Goal: Communication & Community: Answer question/provide support

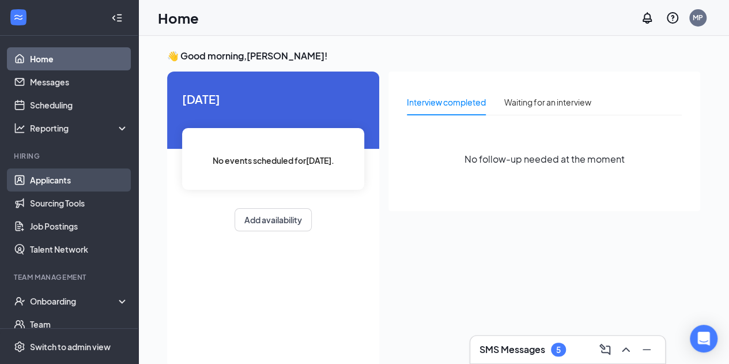
click at [56, 181] on link "Applicants" at bounding box center [79, 179] width 99 height 23
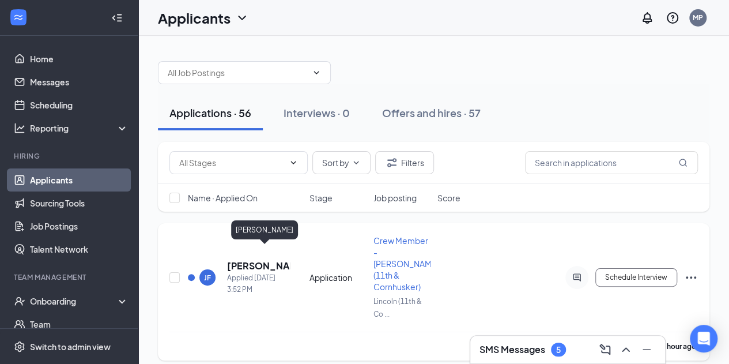
click at [262, 259] on h5 "[PERSON_NAME]" at bounding box center [258, 265] width 63 height 13
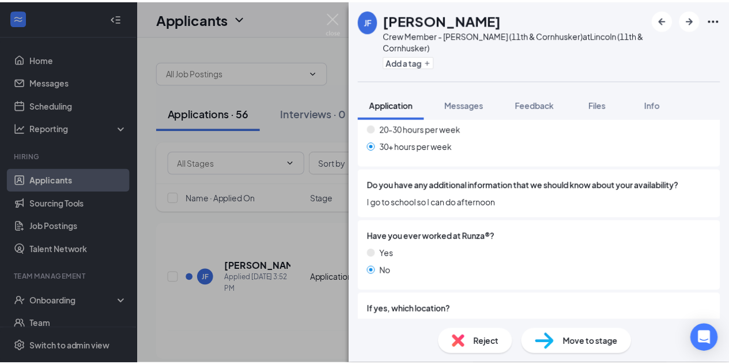
scroll to position [903, 0]
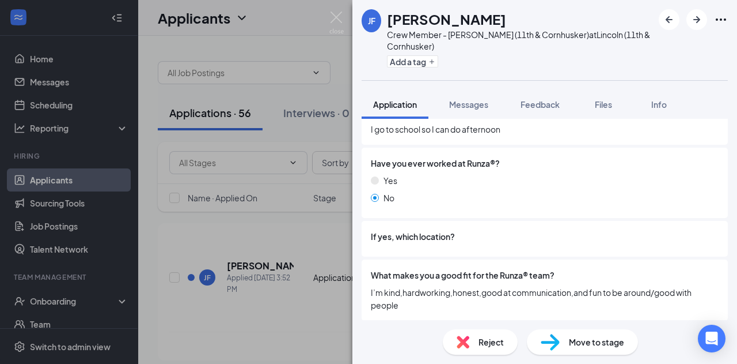
click at [318, 277] on div "[PERSON_NAME] Crew Member - [GEOGRAPHIC_DATA] (11th & Cornhusker) at [GEOGRAPHI…" at bounding box center [368, 182] width 737 height 364
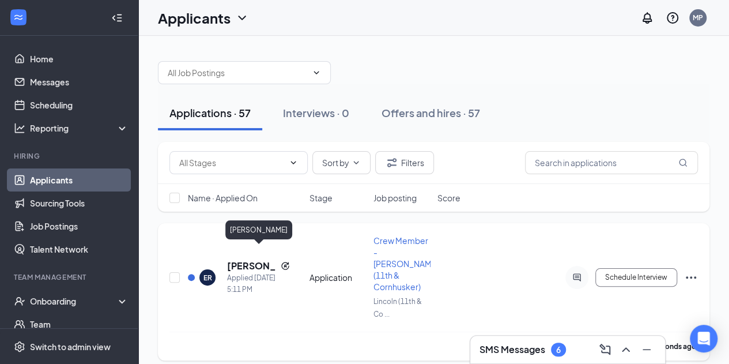
click at [255, 259] on h5 "[PERSON_NAME]" at bounding box center [251, 265] width 49 height 13
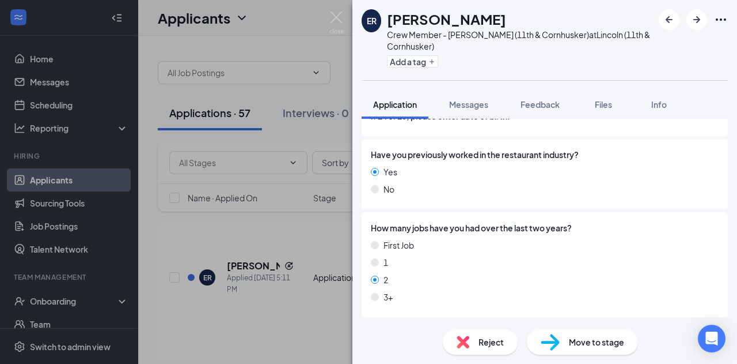
scroll to position [360, 0]
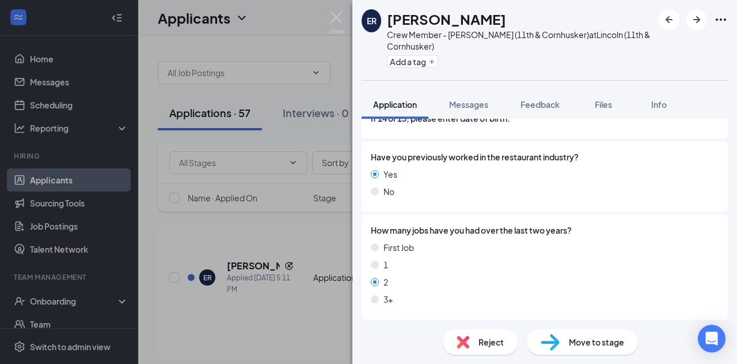
click at [272, 274] on div "ER [PERSON_NAME] Crew Member - Lincoln (11th & Cornhusker) at [GEOGRAPHIC_DATA]…" at bounding box center [368, 182] width 737 height 364
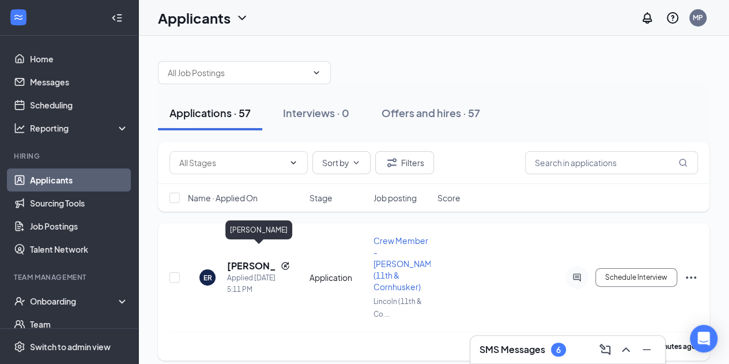
click at [250, 259] on h5 "[PERSON_NAME]" at bounding box center [251, 265] width 49 height 13
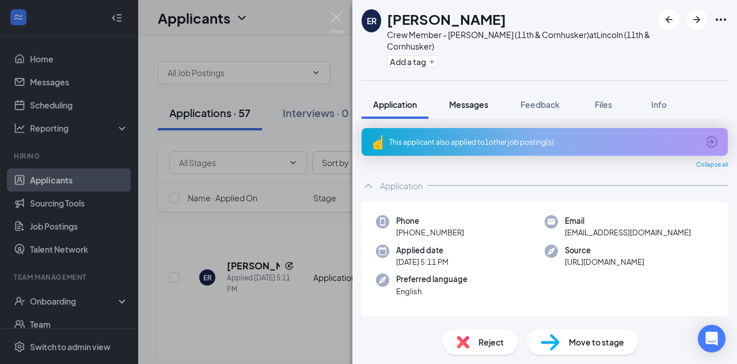
click at [483, 103] on span "Messages" at bounding box center [468, 104] width 39 height 10
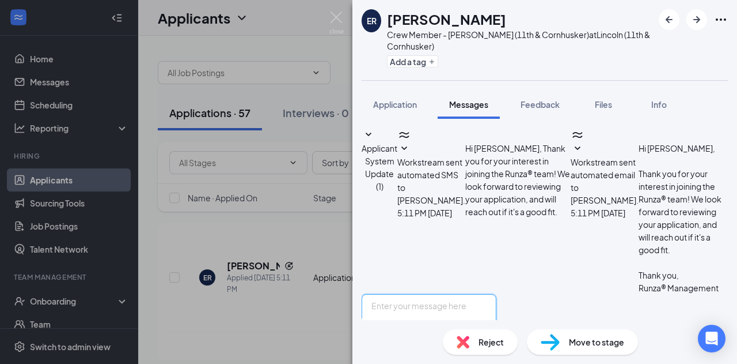
click at [455, 294] on textarea at bounding box center [429, 328] width 135 height 69
drag, startPoint x: 679, startPoint y: 223, endPoint x: 384, endPoint y: 220, distance: 295.0
click at [384, 294] on textarea "Hi [PERSON_NAME], would you like to set up an interview at Runza 11th&Cornhuske…" at bounding box center [429, 328] width 135 height 69
click at [483, 294] on textarea "Hi [PERSON_NAME], would you like to set up an interview at Runza 11th&Cornhuske…" at bounding box center [429, 328] width 135 height 69
type textarea "Hi [PERSON_NAME], would you like to set up an interview at Runza 11th&Cornhuske…"
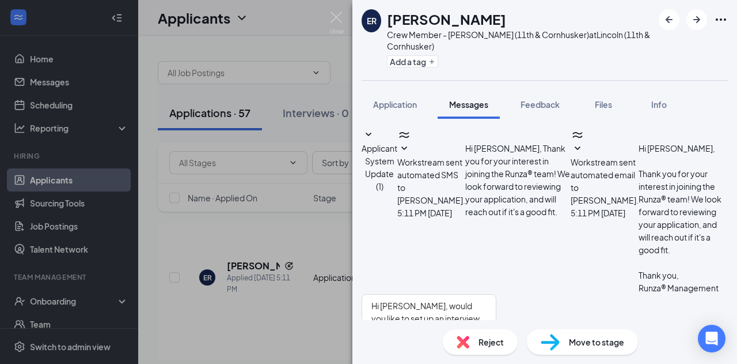
click at [446, 363] on input "Email" at bounding box center [441, 366] width 7 height 7
checkbox input "true"
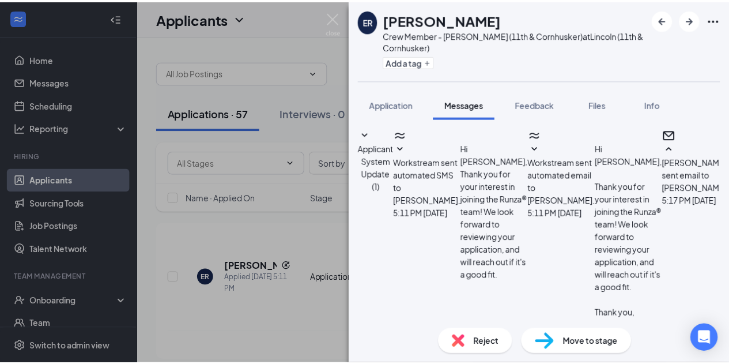
scroll to position [240, 0]
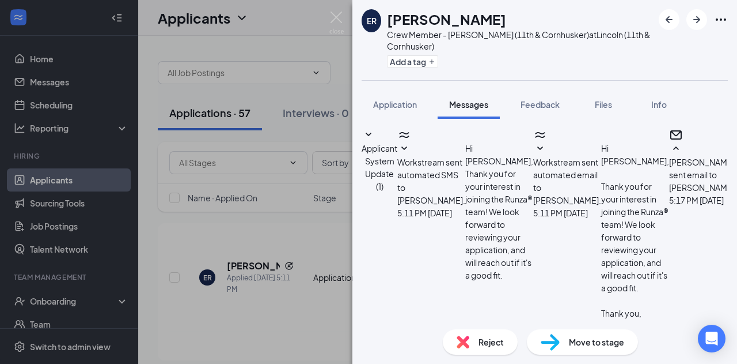
click at [317, 284] on div "ER [PERSON_NAME] Crew Member - [PERSON_NAME] (11th & Cornhusker) at Lincoln (11…" at bounding box center [368, 182] width 737 height 364
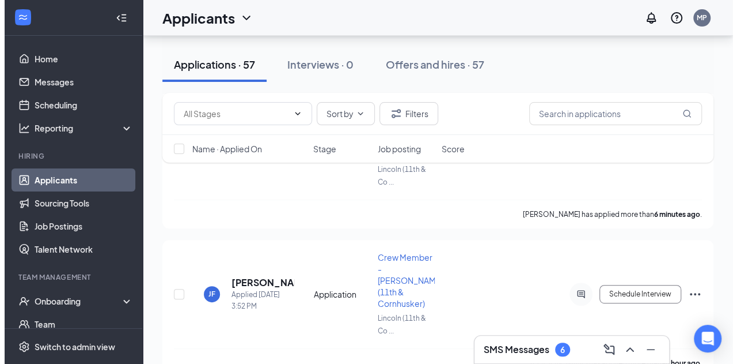
scroll to position [135, 0]
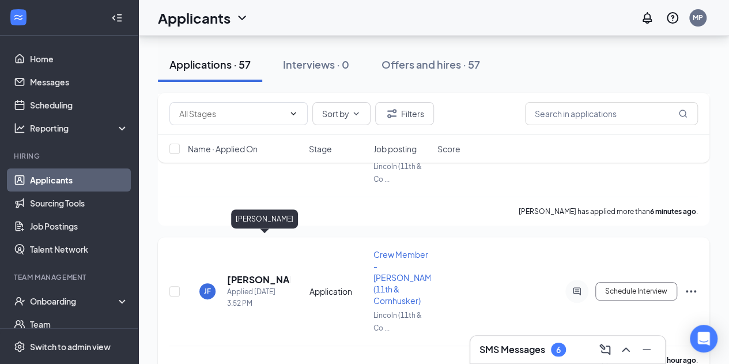
click at [278, 273] on h5 "[PERSON_NAME]" at bounding box center [258, 279] width 63 height 13
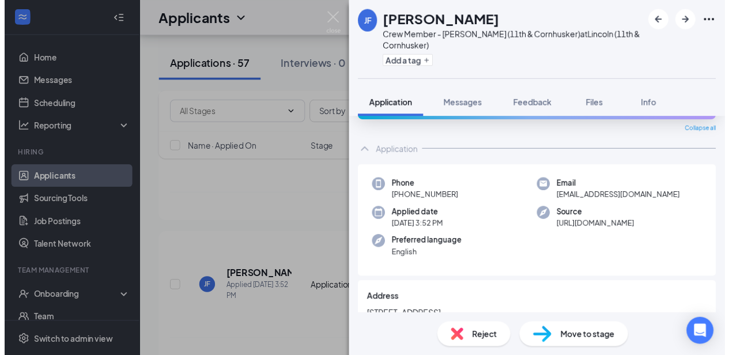
scroll to position [34, 0]
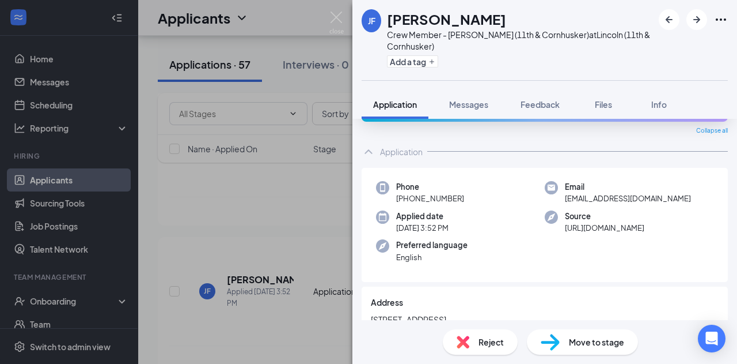
click at [298, 206] on div "[PERSON_NAME] Crew Member - [GEOGRAPHIC_DATA] (11th & Cornhusker) at [GEOGRAPHI…" at bounding box center [368, 182] width 737 height 364
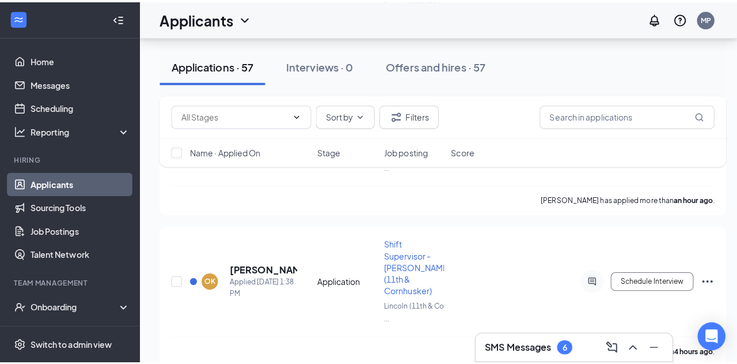
scroll to position [300, 0]
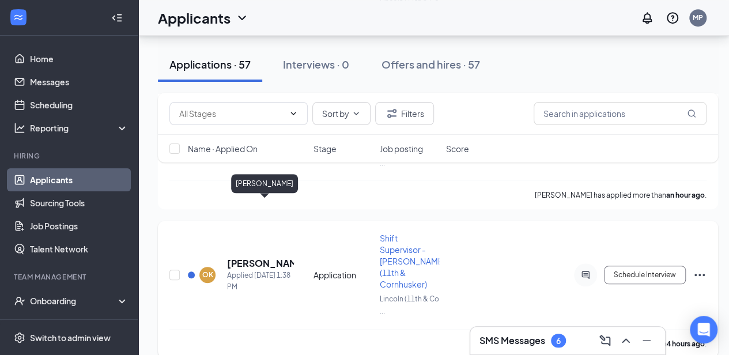
click at [267, 257] on h5 "[PERSON_NAME]" at bounding box center [260, 263] width 67 height 13
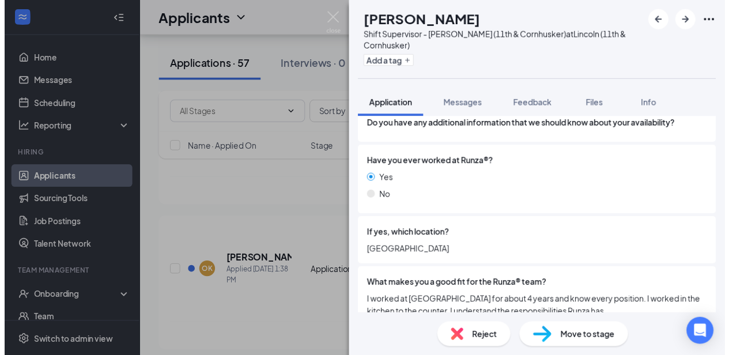
scroll to position [916, 0]
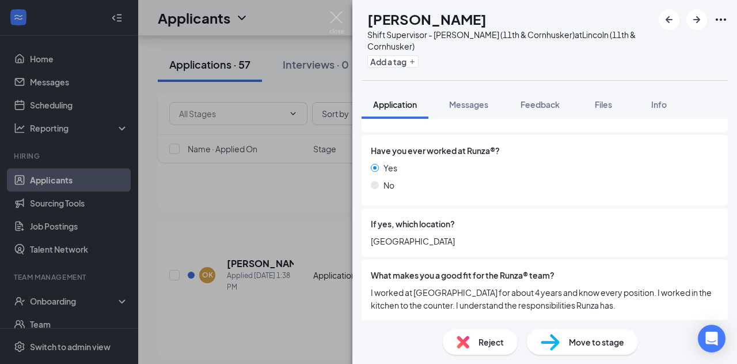
click at [324, 241] on div "OK [PERSON_NAME] Shift Supervisor - [PERSON_NAME] (11th & Cornhusker) at Lincol…" at bounding box center [368, 182] width 737 height 364
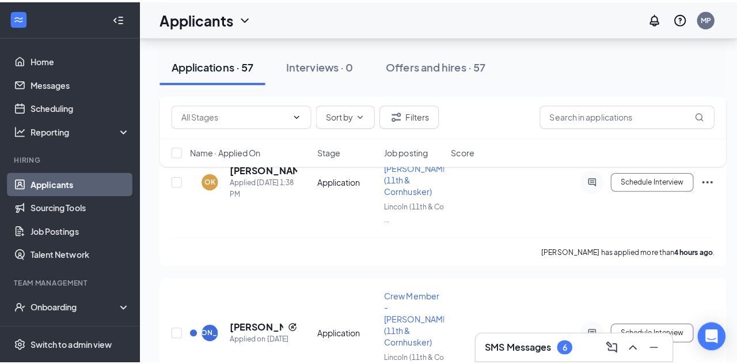
scroll to position [398, 0]
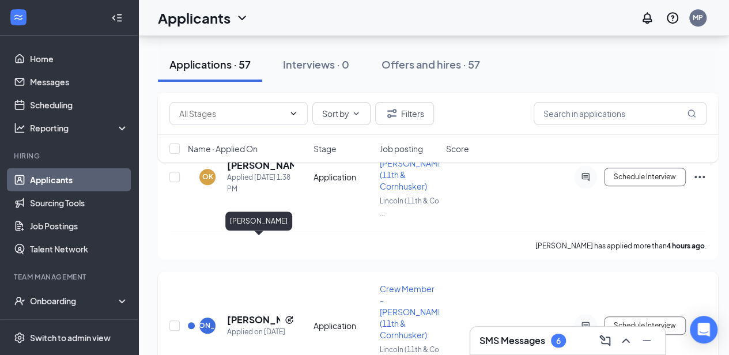
click at [244, 313] on h5 "[PERSON_NAME]" at bounding box center [253, 319] width 53 height 13
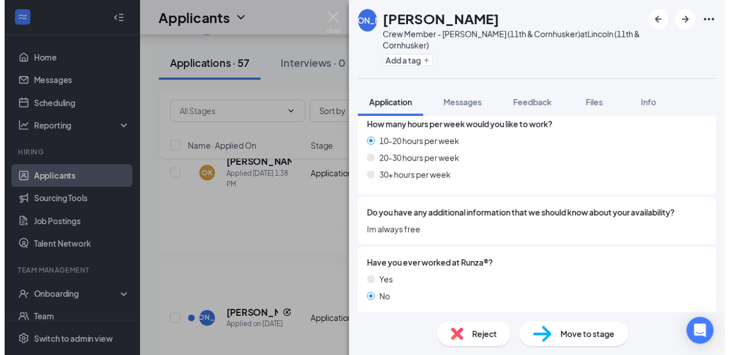
scroll to position [891, 0]
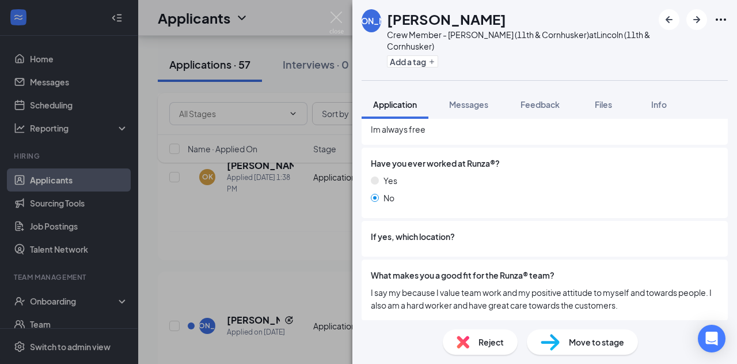
click at [338, 214] on div "[PERSON_NAME] Crew Member - Lincoln (11th & Cornhusker) at [GEOGRAPHIC_DATA] (1…" at bounding box center [368, 182] width 737 height 364
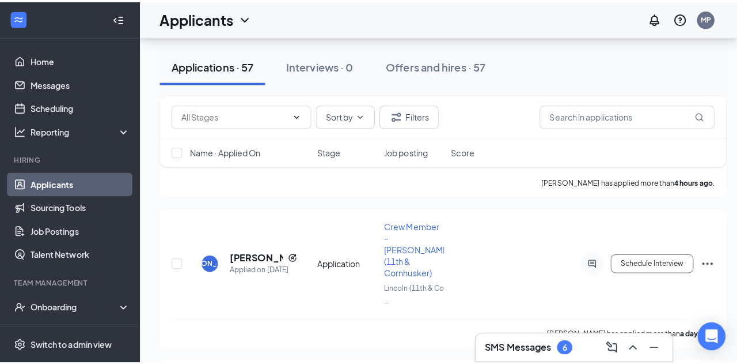
scroll to position [504, 0]
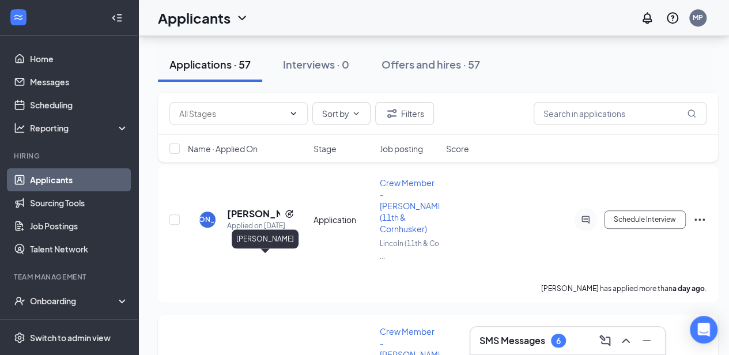
click at [258, 356] on h5 "[PERSON_NAME]" at bounding box center [260, 362] width 67 height 13
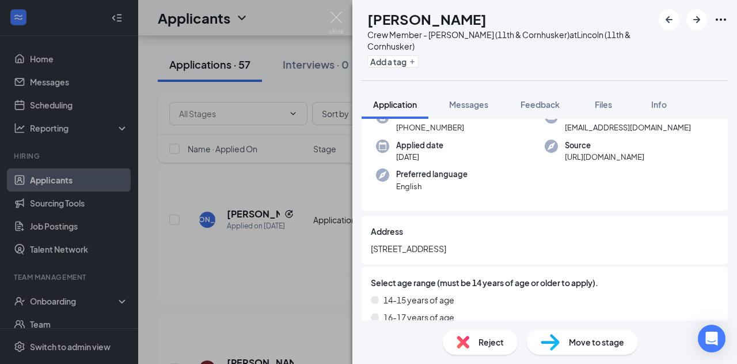
scroll to position [104, 0]
click at [474, 100] on span "Messages" at bounding box center [468, 104] width 39 height 10
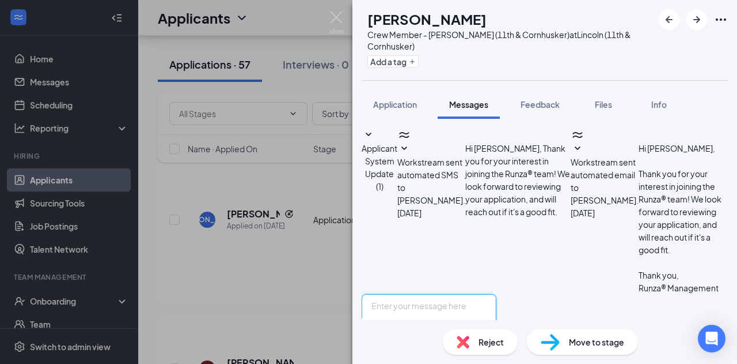
click at [445, 294] on textarea at bounding box center [429, 328] width 135 height 69
paste textarea "Hi [PERSON_NAME], would you like to set up an interview at Runza 11th&Cornhuske…"
click at [417, 294] on textarea "Hi [PERSON_NAME], would you like to set up an interview at Runza 11th&Cornhuske…" at bounding box center [429, 328] width 135 height 69
type textarea "Hi [PERSON_NAME], would you like to set up an interview at Runza 11th&Cornhuske…"
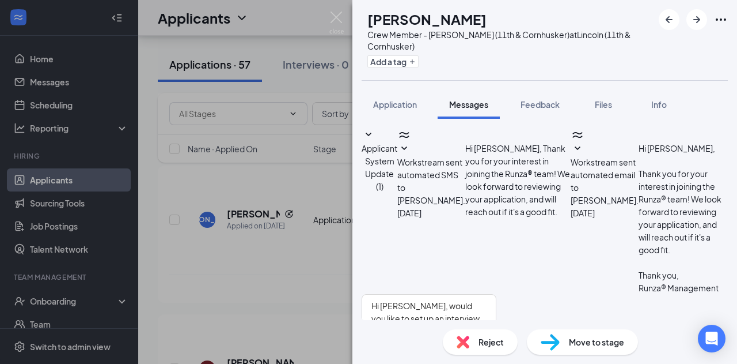
click at [446, 363] on input "Email" at bounding box center [441, 366] width 7 height 7
checkbox input "true"
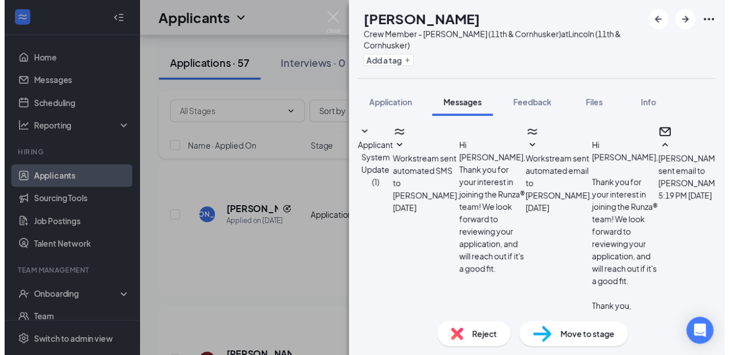
scroll to position [240, 0]
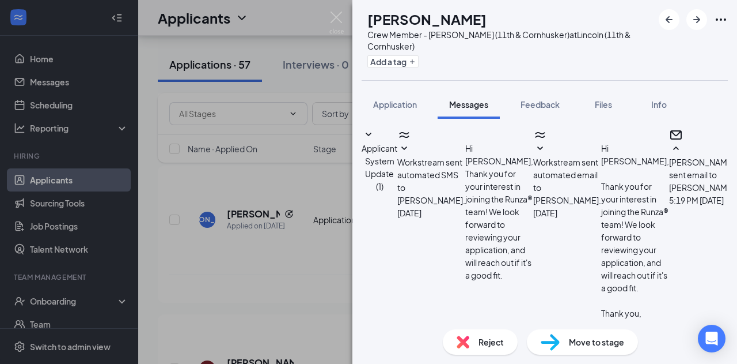
click at [217, 230] on div "JP [PERSON_NAME] Crew Member - Lincoln (11th & Cornhusker) at Lincoln (11th & C…" at bounding box center [368, 182] width 737 height 364
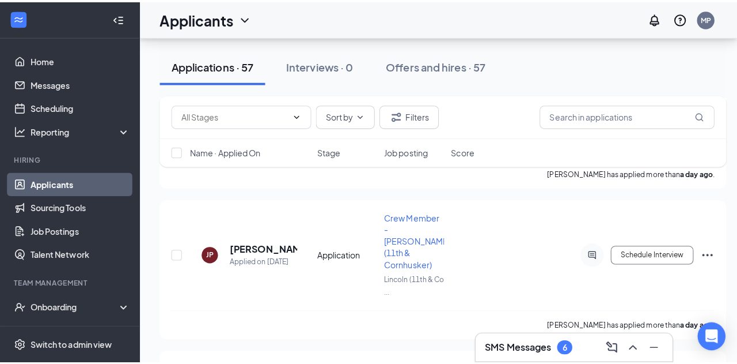
scroll to position [653, 0]
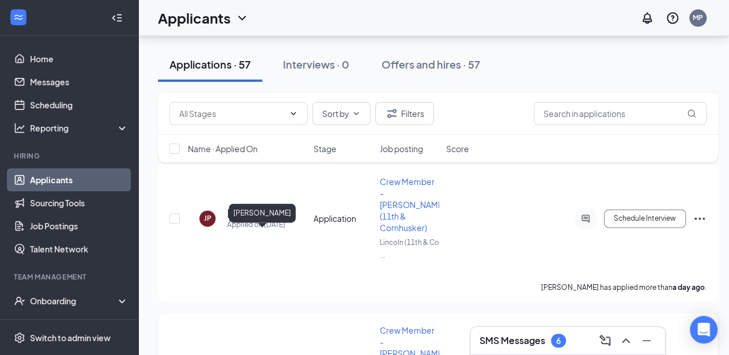
click at [247, 355] on h5 "[PERSON_NAME]" at bounding box center [260, 361] width 67 height 13
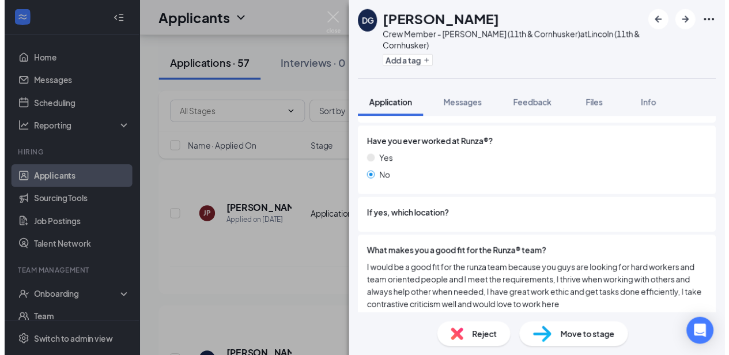
scroll to position [922, 0]
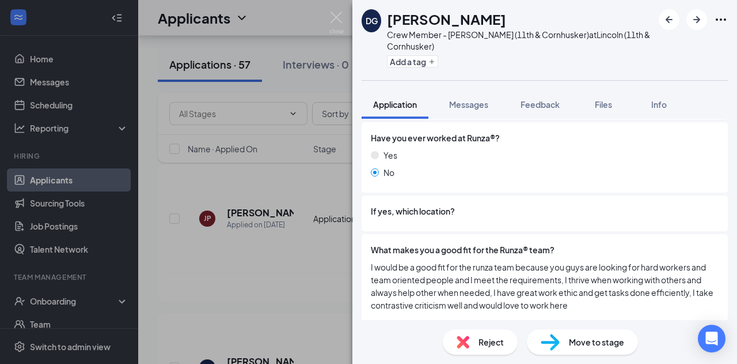
click at [295, 283] on div "DG [PERSON_NAME] Crew Member - Lincoln (11th & Cornhusker) at [GEOGRAPHIC_DATA]…" at bounding box center [368, 182] width 737 height 364
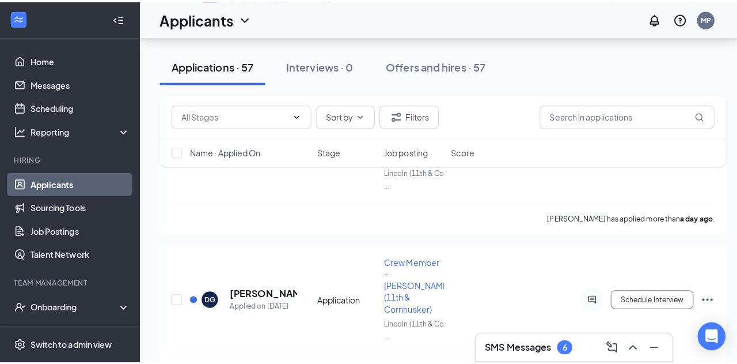
scroll to position [728, 0]
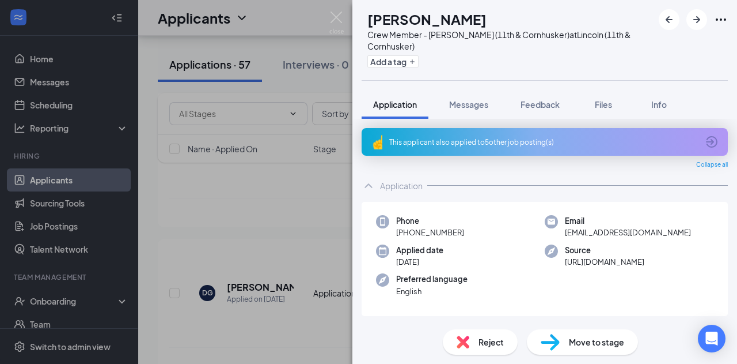
click at [511, 143] on div "This applicant also applied to 5 other job posting(s)" at bounding box center [543, 142] width 309 height 10
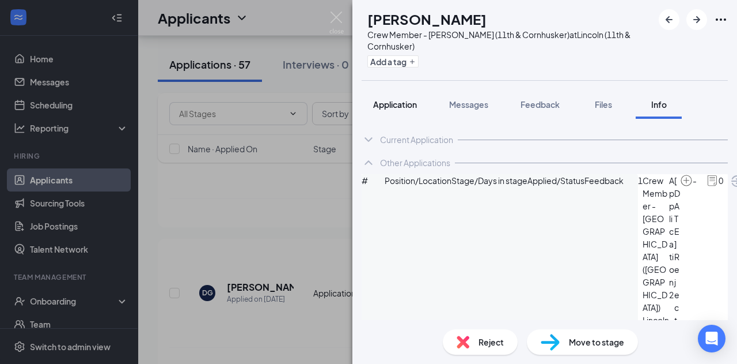
click at [403, 116] on button "Application" at bounding box center [395, 104] width 67 height 29
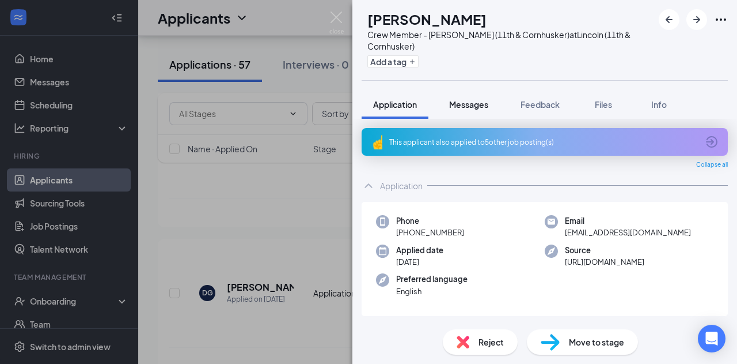
click at [467, 99] on span "Messages" at bounding box center [468, 104] width 39 height 10
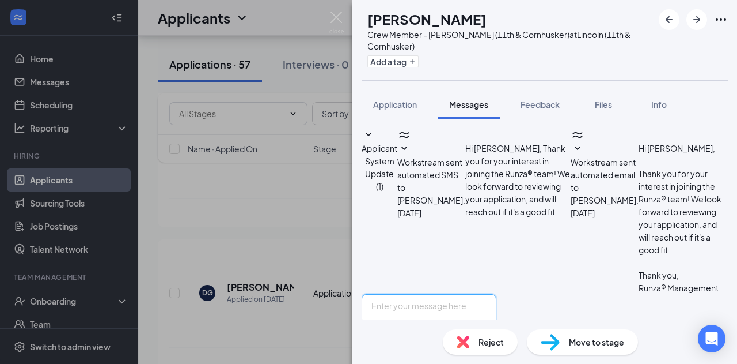
click at [497, 294] on textarea at bounding box center [429, 328] width 135 height 69
paste textarea "Hi [PERSON_NAME], would you like to set up an interview at Runza 11th&Cornhuske…"
click at [415, 294] on textarea "Hi [PERSON_NAME], would you like to set up an interview at Runza 11th&Cornhuske…" at bounding box center [429, 328] width 135 height 69
type textarea "Hi [PERSON_NAME], would you like to set up an interview at Runza 11th&Cornhuske…"
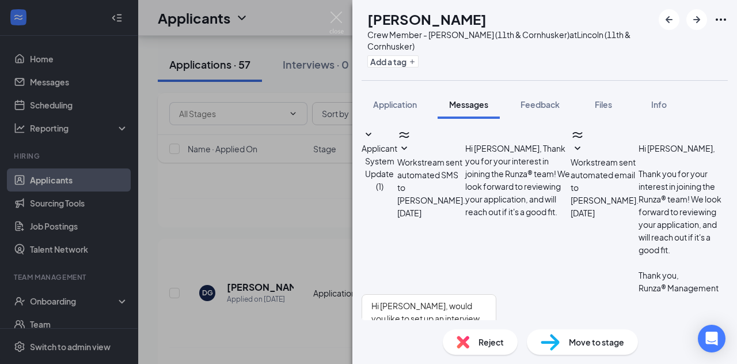
click at [446, 363] on input "Email" at bounding box center [441, 366] width 7 height 7
checkbox input "true"
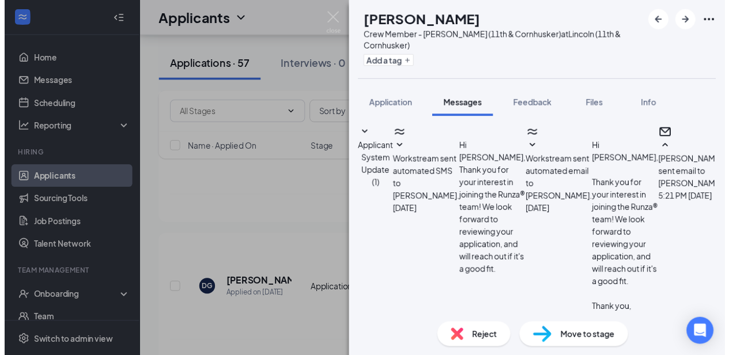
scroll to position [240, 0]
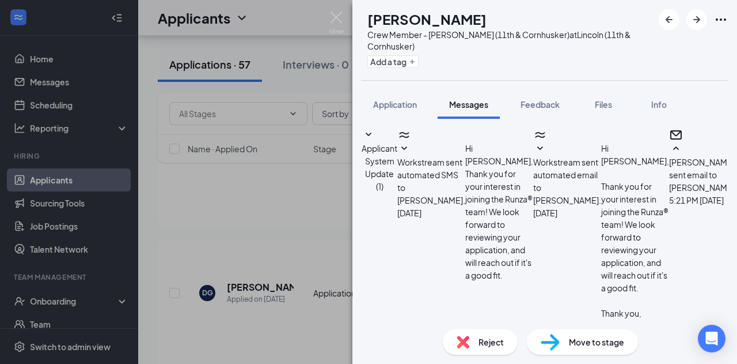
click at [330, 238] on div "RF [PERSON_NAME] Crew Member - [PERSON_NAME] (11th & Cornhusker) at Lincoln (11…" at bounding box center [368, 182] width 737 height 364
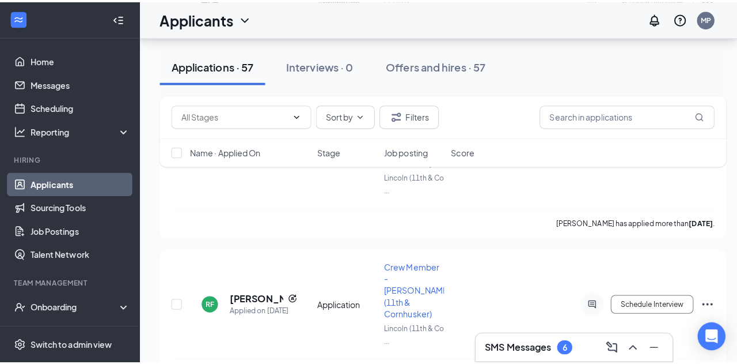
scroll to position [873, 0]
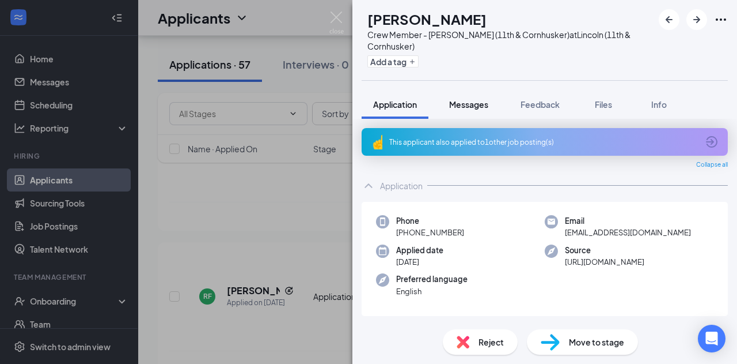
click at [476, 117] on button "Messages" at bounding box center [469, 104] width 62 height 29
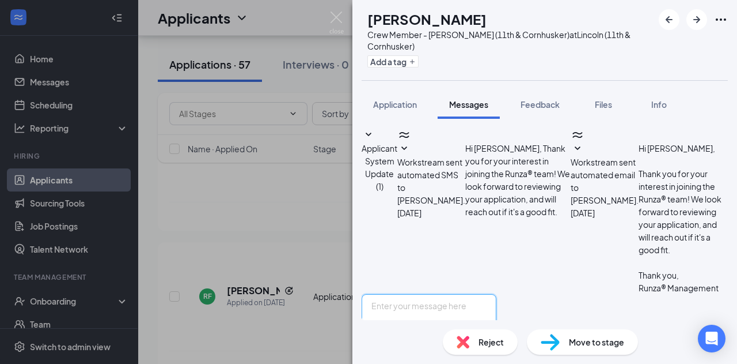
scroll to position [67, 0]
click at [497, 294] on textarea at bounding box center [429, 328] width 135 height 69
paste textarea "Hi [PERSON_NAME], would you like to set up an interview at Runza 11th&Cornhuske…"
click at [415, 294] on textarea "Hi [PERSON_NAME], would you like to set up an interview at Runza 11th&Cornhuske…" at bounding box center [429, 328] width 135 height 69
type textarea "Hi [PERSON_NAME], would you like to set up an interview at Runza 11th&Cornhuske…"
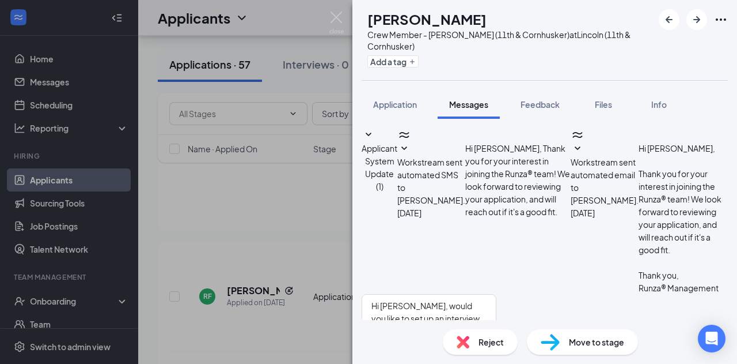
click at [446, 363] on input "Email" at bounding box center [441, 366] width 7 height 7
checkbox input "true"
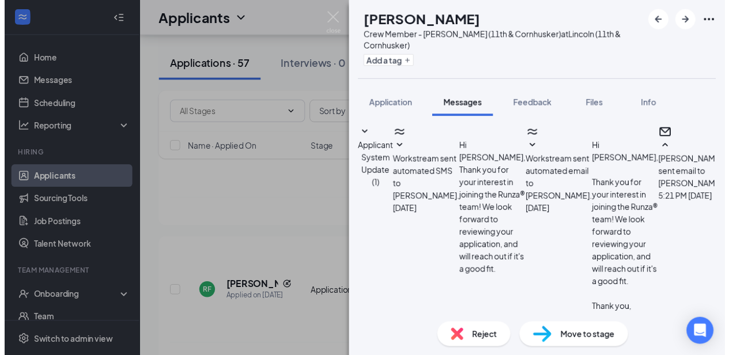
scroll to position [240, 0]
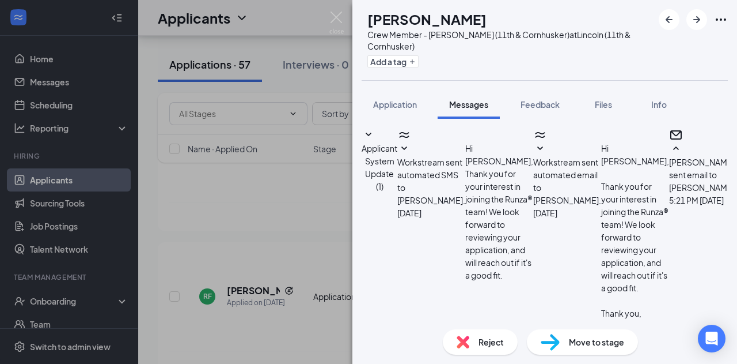
click at [330, 240] on div "BS [PERSON_NAME] Crew Member - Lincoln (11th & Cornhusker) at Lincoln (11th & C…" at bounding box center [368, 182] width 737 height 364
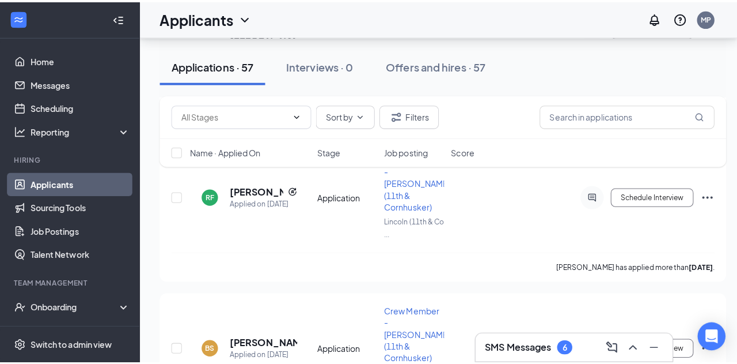
scroll to position [993, 0]
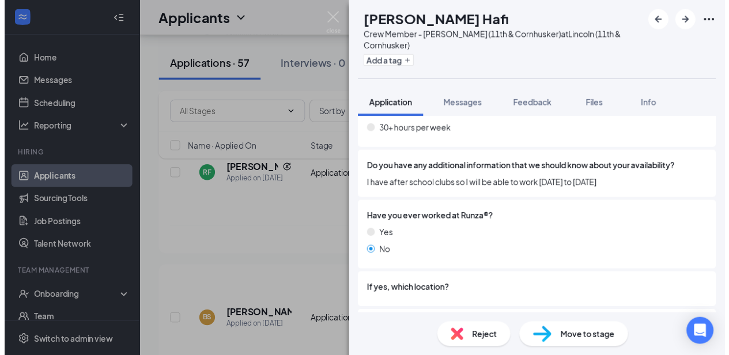
scroll to position [891, 0]
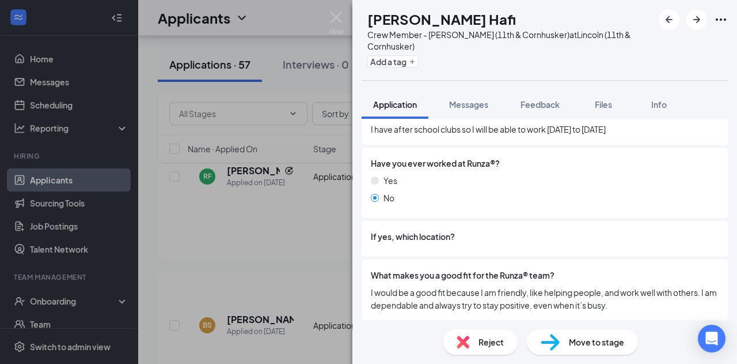
click at [264, 210] on div "[PERSON_NAME] Hafi Crew Member - Lincoln (11th & Cornhusker) at [GEOGRAPHIC_DAT…" at bounding box center [368, 182] width 737 height 364
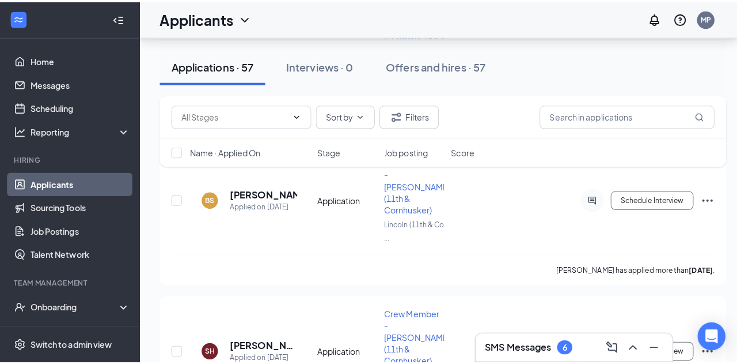
scroll to position [1162, 0]
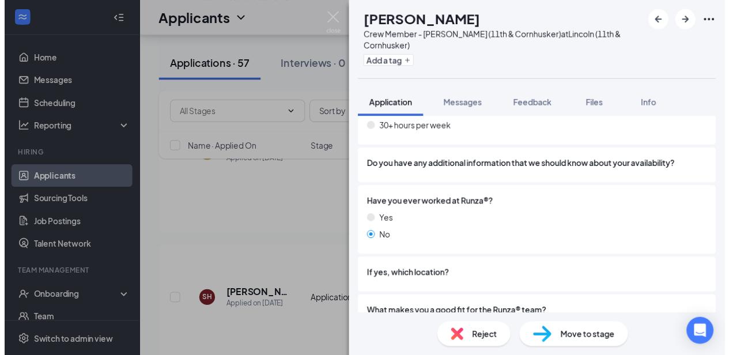
scroll to position [833, 0]
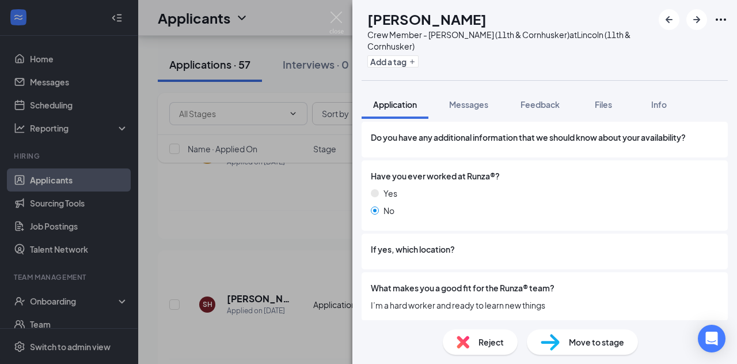
click at [304, 262] on div "CT [PERSON_NAME] Crew Member - Lincoln (11th & Cornhusker) at [GEOGRAPHIC_DATA]…" at bounding box center [368, 182] width 737 height 364
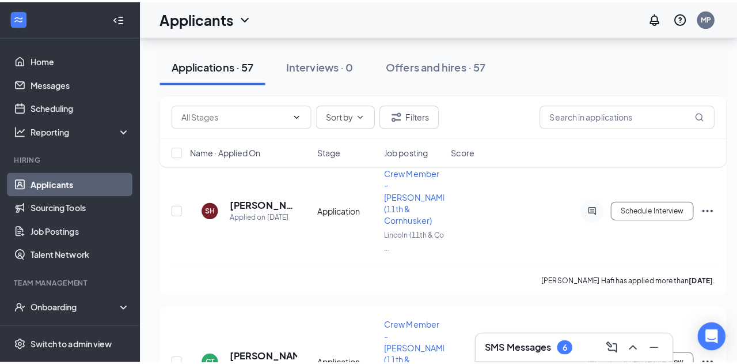
scroll to position [1261, 0]
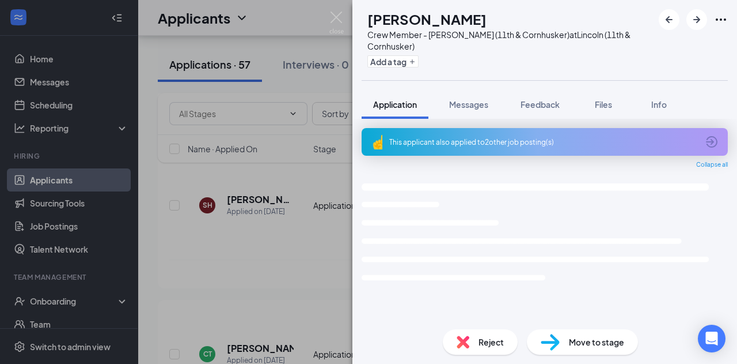
click at [262, 245] on div "EO [PERSON_NAME] Crew Member - Lincoln (11th & Cornhusker) at [GEOGRAPHIC_DATA]…" at bounding box center [368, 182] width 737 height 364
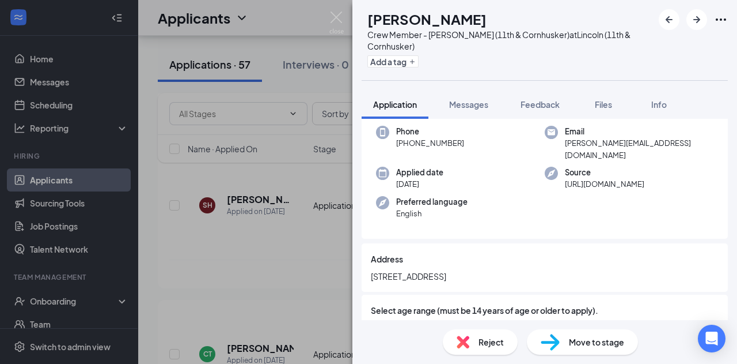
scroll to position [91, 0]
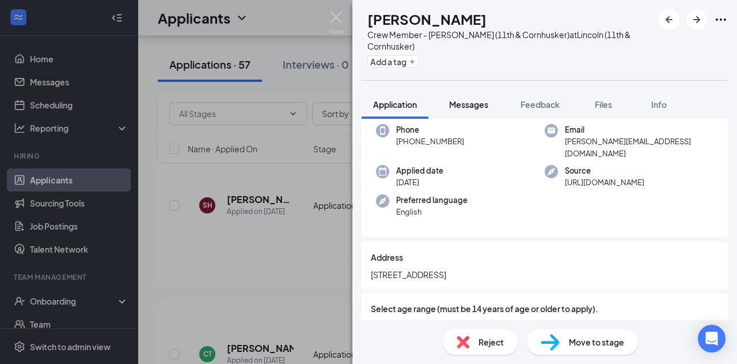
click at [480, 102] on span "Messages" at bounding box center [468, 104] width 39 height 10
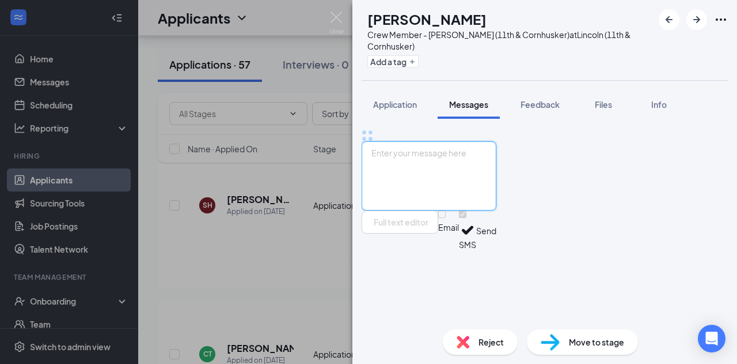
click at [475, 210] on textarea at bounding box center [429, 175] width 135 height 69
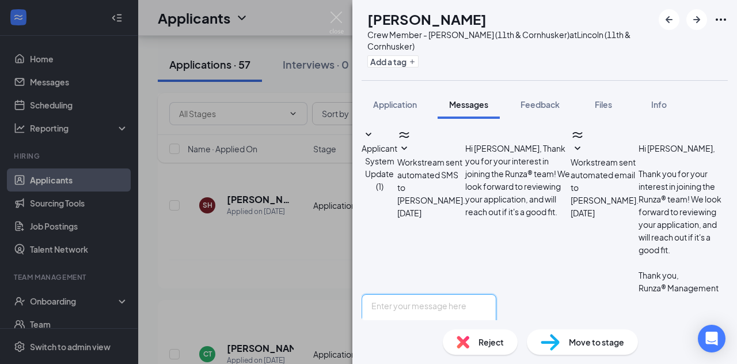
scroll to position [67, 0]
paste textarea "Hi [PERSON_NAME], would you like to set up an interview at Runza 11th&Cornhuske…"
click at [416, 294] on textarea "Hi [PERSON_NAME], would you like to set up an interview at Runza 11th&Cornhuske…" at bounding box center [429, 328] width 135 height 69
type textarea "Hi [PERSON_NAME], would you like to set up an interview at Runza 11th&Cornhuske…"
click at [446, 363] on input "Email" at bounding box center [441, 366] width 7 height 7
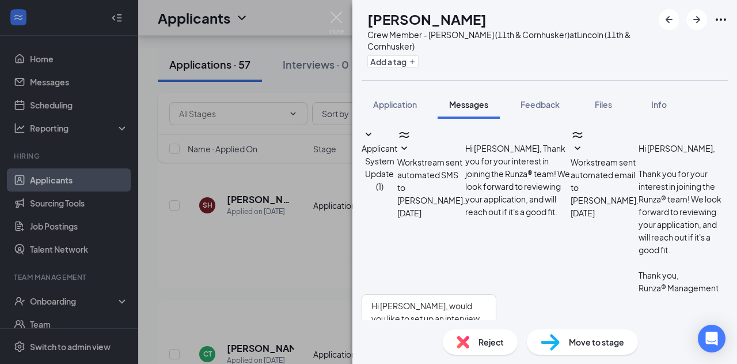
checkbox input "true"
drag, startPoint x: 649, startPoint y: 299, endPoint x: 678, endPoint y: 300, distance: 28.2
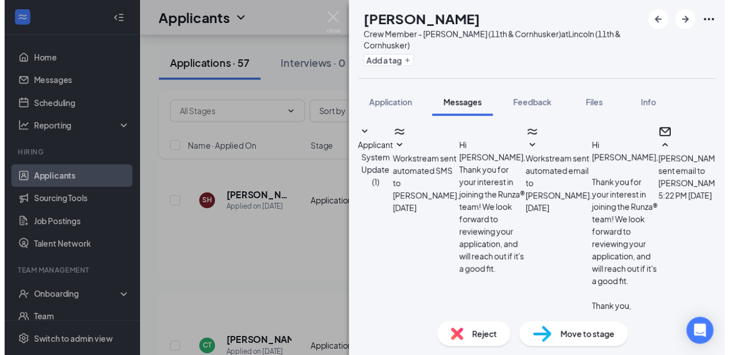
scroll to position [240, 0]
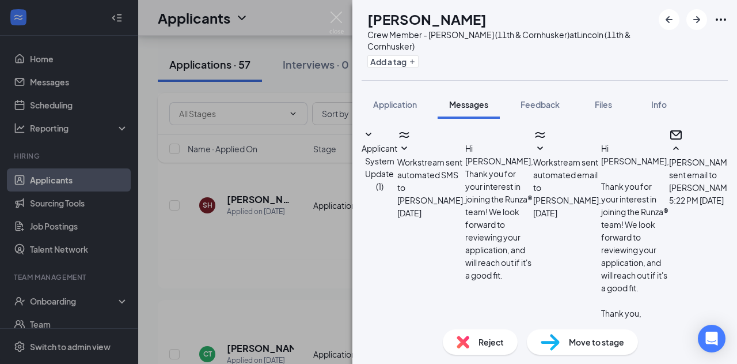
click at [251, 289] on div "EO [PERSON_NAME] Crew Member - Lincoln (11th & Cornhusker) at Lincoln (11th & C…" at bounding box center [368, 182] width 737 height 364
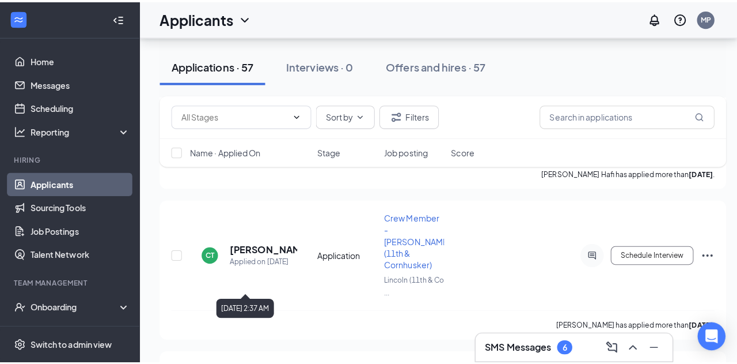
scroll to position [1382, 0]
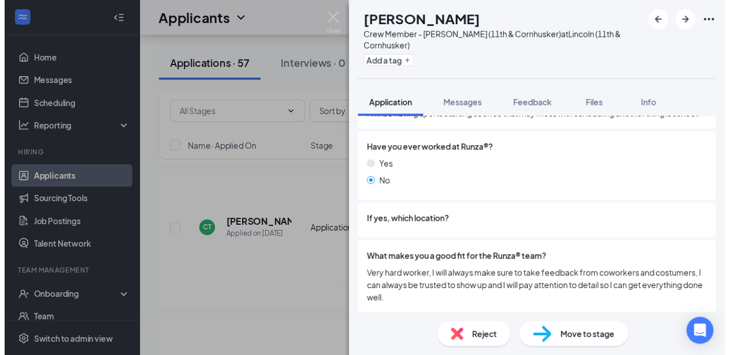
scroll to position [941, 0]
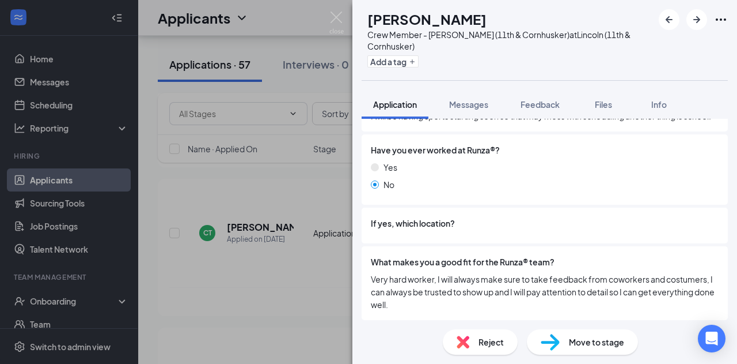
click at [311, 282] on div "CM [PERSON_NAME] Crew Member - Lincoln (11th & Cornhusker) at [GEOGRAPHIC_DATA]…" at bounding box center [368, 182] width 737 height 364
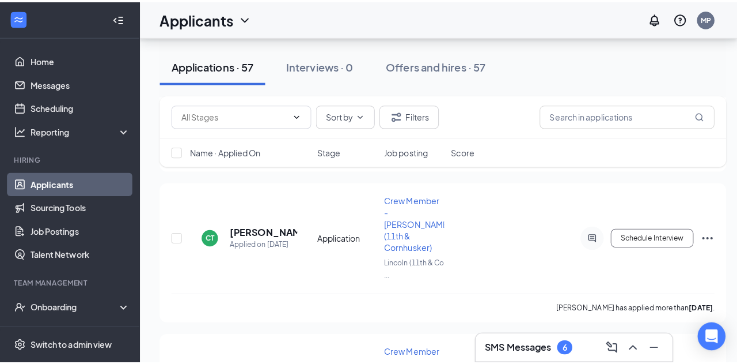
scroll to position [1410, 0]
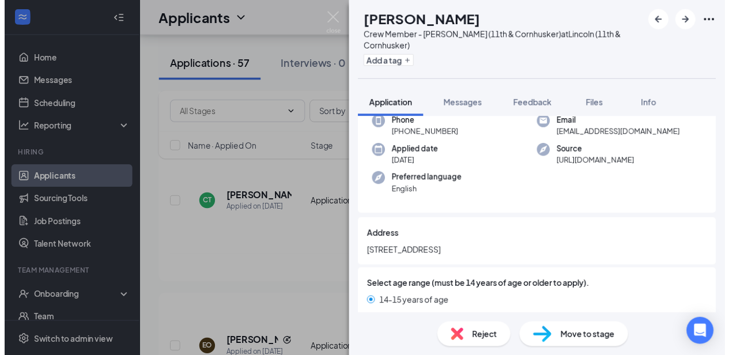
scroll to position [99, 0]
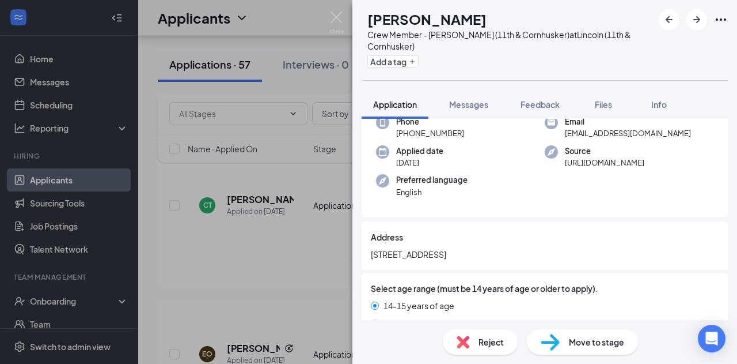
click at [320, 256] on div "CM [PERSON_NAME] Crew Member - Lincoln (11th & Cornhusker) at [GEOGRAPHIC_DATA]…" at bounding box center [368, 182] width 737 height 364
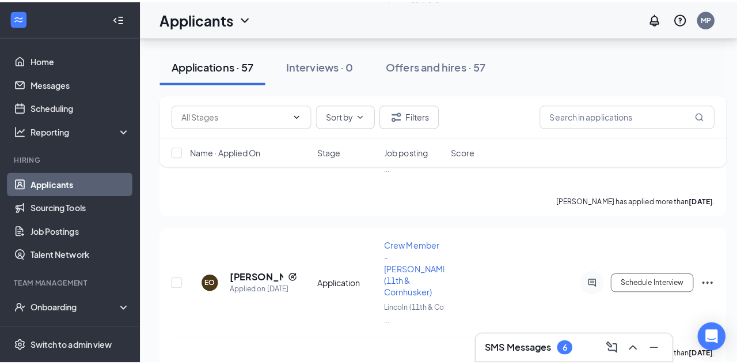
scroll to position [1490, 0]
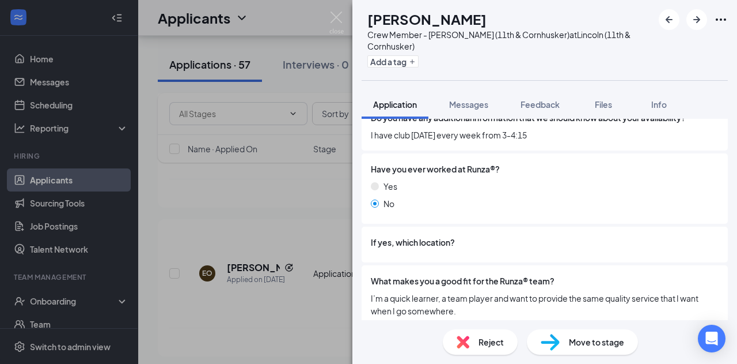
scroll to position [878, 0]
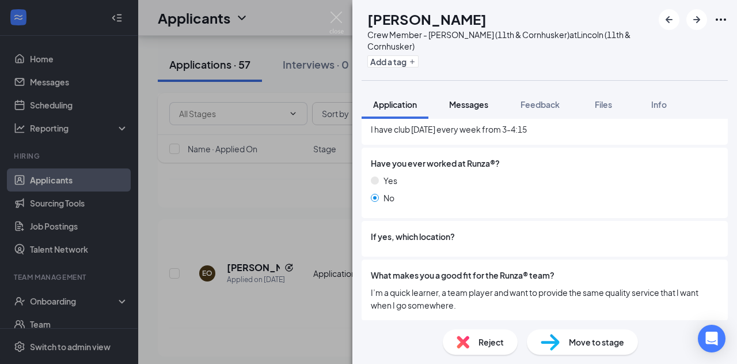
click at [478, 115] on button "Messages" at bounding box center [469, 104] width 62 height 29
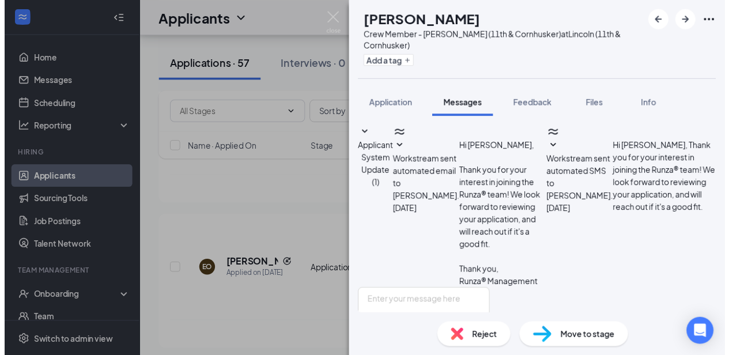
scroll to position [67, 0]
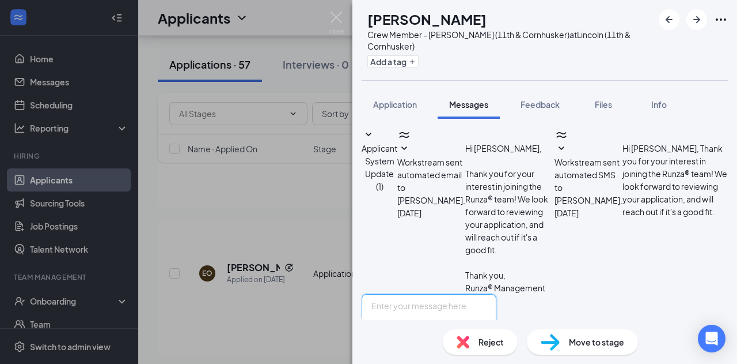
click at [453, 294] on textarea at bounding box center [429, 328] width 135 height 69
paste textarea "Hi [PERSON_NAME], would you like to set up an interview at Runza 11th&Cornhuske…"
click at [416, 294] on textarea "Hi [PERSON_NAME], would you like to set up an interview at Runza 11th&Cornhuske…" at bounding box center [429, 328] width 135 height 69
type textarea "Hi [PERSON_NAME], would you like to set up an interview at Runza 11th&Cornhuske…"
click at [446, 363] on input "Email" at bounding box center [441, 366] width 7 height 7
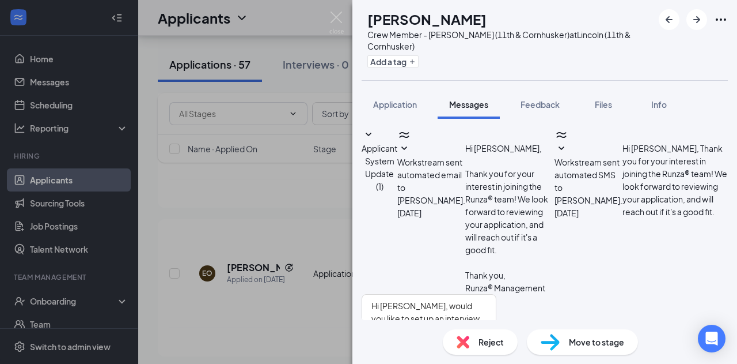
checkbox input "true"
click at [205, 209] on div "PC [PERSON_NAME] Crew Member - Lincoln (11th & Cornhusker) at [GEOGRAPHIC_DATA]…" at bounding box center [368, 182] width 737 height 364
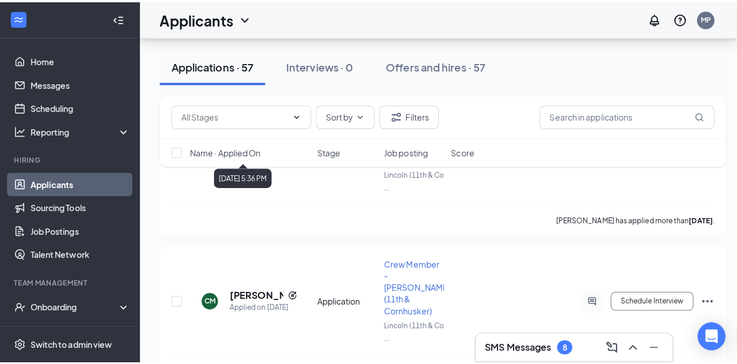
scroll to position [1620, 0]
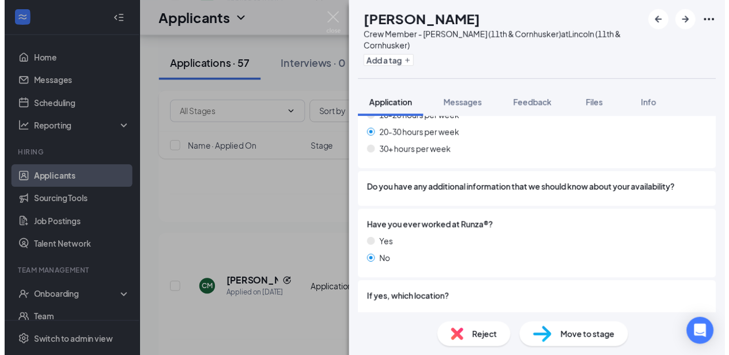
scroll to position [808, 0]
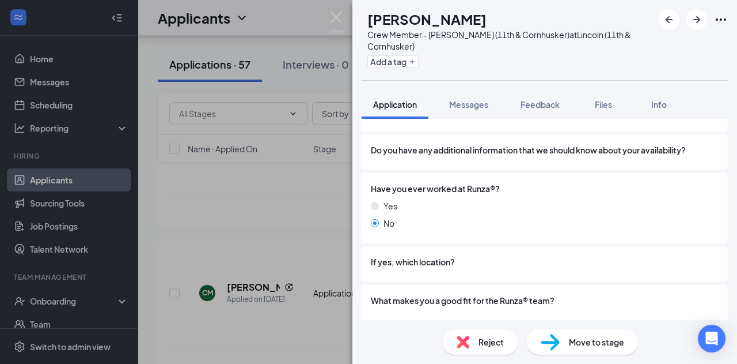
click at [317, 289] on div "DS [PERSON_NAME] Crew Member - Lincoln (11th & Cornhusker) at [GEOGRAPHIC_DATA]…" at bounding box center [368, 182] width 737 height 364
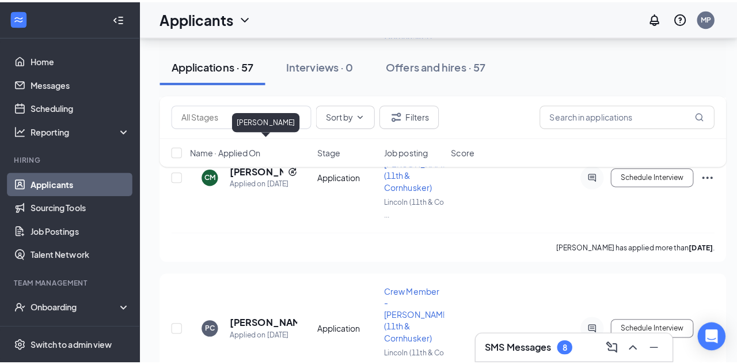
scroll to position [1739, 0]
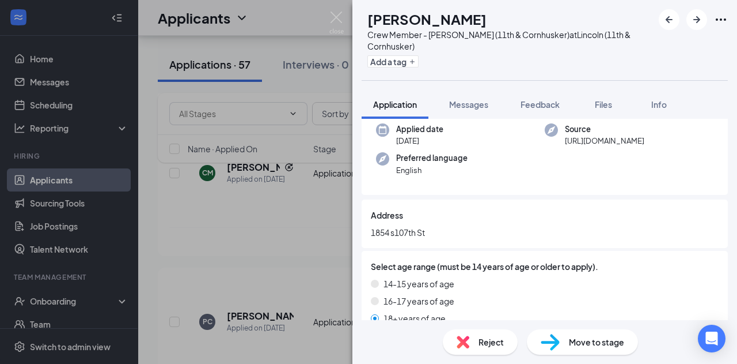
scroll to position [89, 0]
click at [456, 92] on button "Messages" at bounding box center [469, 104] width 62 height 29
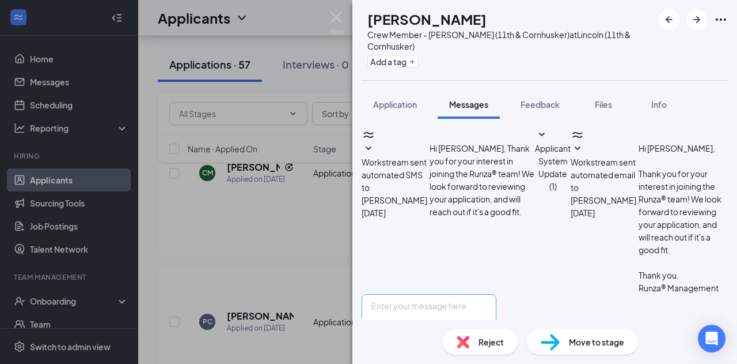
scroll to position [67, 0]
click at [476, 294] on textarea at bounding box center [429, 328] width 135 height 69
paste textarea "Hi [PERSON_NAME], would you like to set up an interview at Runza 11th&Cornhuske…"
click at [418, 294] on textarea "Hi [PERSON_NAME], would you like to set up an interview at Runza 11th&Cornhuske…" at bounding box center [429, 328] width 135 height 69
click at [467, 294] on textarea "Hi [PERSON_NAME], would you like to set up an interview at Runza 11th&Cornhuske…" at bounding box center [429, 328] width 135 height 69
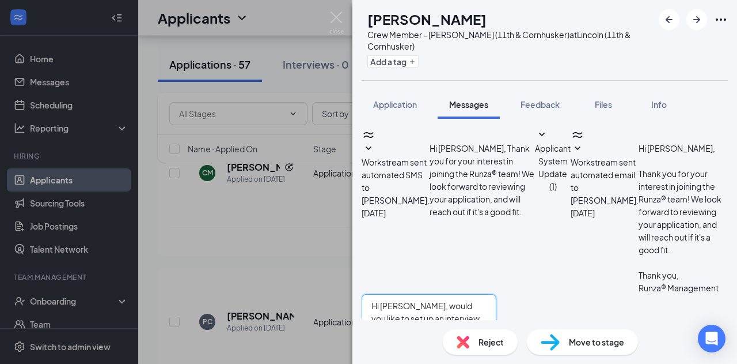
type textarea "Hi [PERSON_NAME], would you like to set up an interview at Runza 11th&Cornhuske…"
click at [446, 363] on input "Email" at bounding box center [441, 366] width 7 height 7
checkbox input "true"
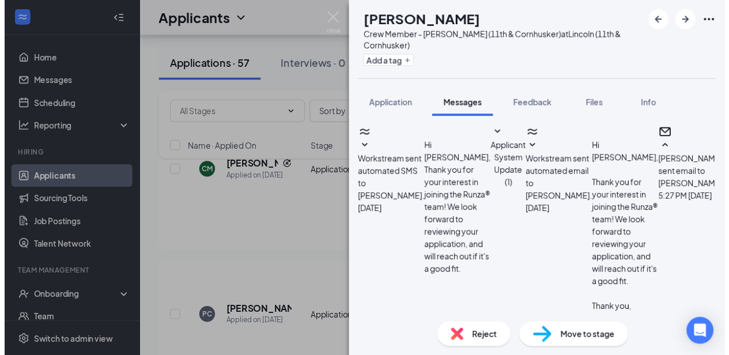
scroll to position [240, 0]
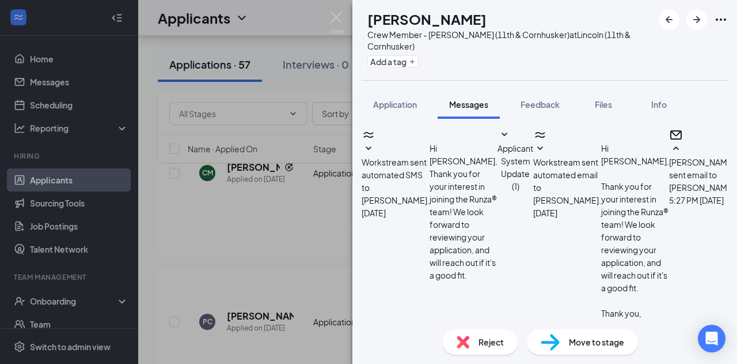
click at [300, 197] on div "MM [PERSON_NAME] Crew Member - Lincoln (11th & Cornhusker) at [GEOGRAPHIC_DATA]…" at bounding box center [368, 182] width 737 height 364
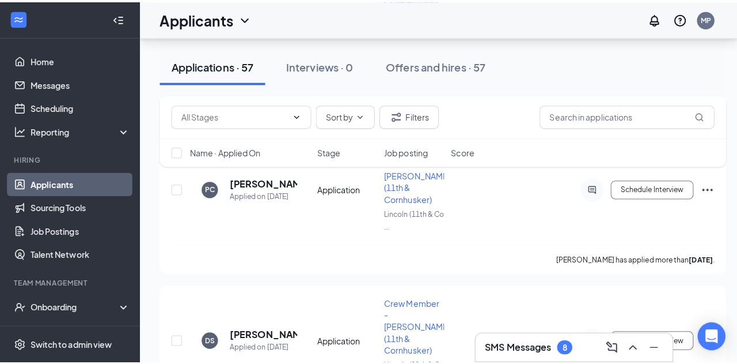
scroll to position [1876, 0]
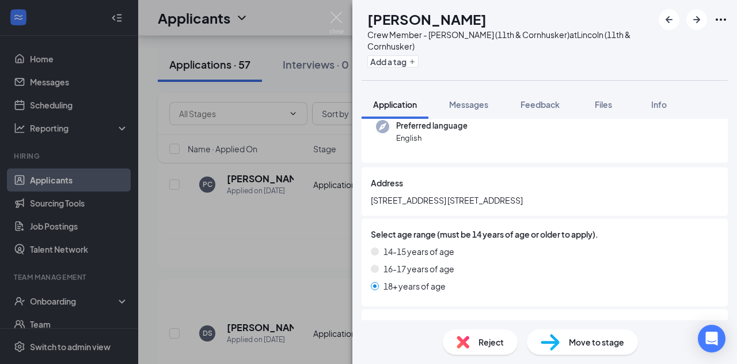
scroll to position [61, 0]
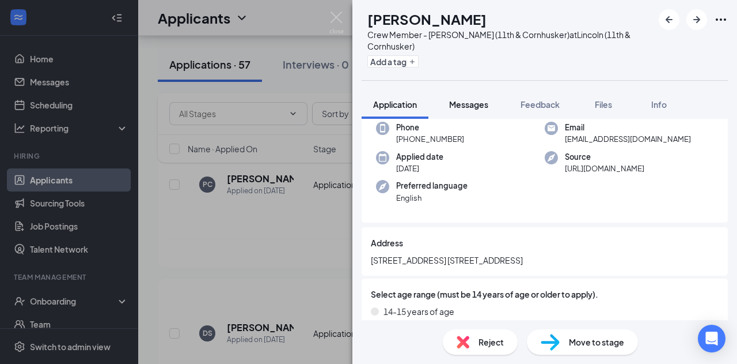
click at [466, 103] on span "Messages" at bounding box center [468, 104] width 39 height 10
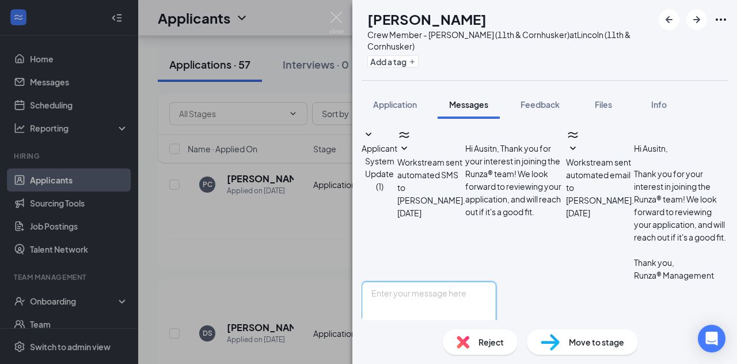
scroll to position [67, 0]
click at [485, 281] on textarea at bounding box center [429, 315] width 135 height 69
paste textarea "Hi [PERSON_NAME], would you like to set up an interview at Runza 11th&Cornhuske…"
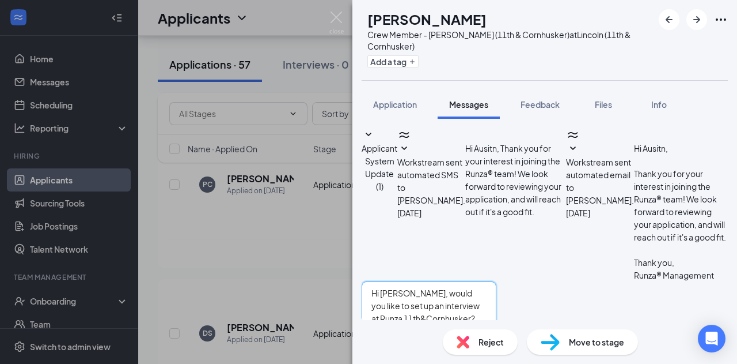
click at [416, 281] on textarea "Hi [PERSON_NAME], would you like to set up an interview at Runza 11th&Cornhuske…" at bounding box center [429, 315] width 135 height 69
type textarea "Hi [PERSON_NAME], would you like to set up an interview at Runza 11th&Cornhuske…"
click at [446, 350] on input "Email" at bounding box center [441, 353] width 7 height 7
checkbox input "true"
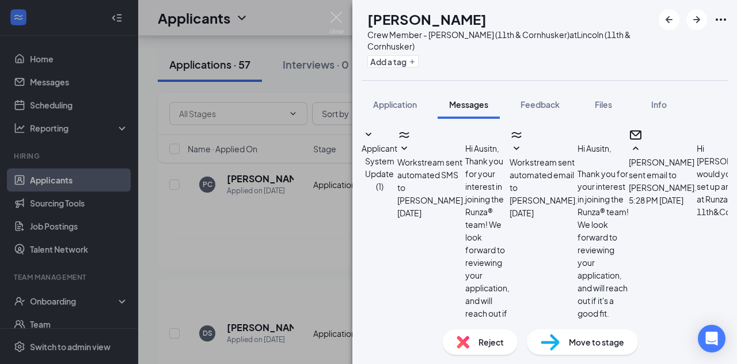
scroll to position [240, 0]
click at [308, 260] on div "AO [PERSON_NAME] Crew Member - Lincoln (11th & Cornhusker) at Lincoln (11th & C…" at bounding box center [368, 182] width 737 height 364
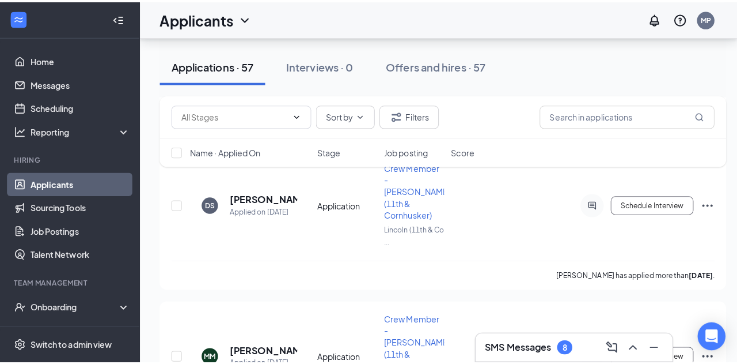
scroll to position [2023, 0]
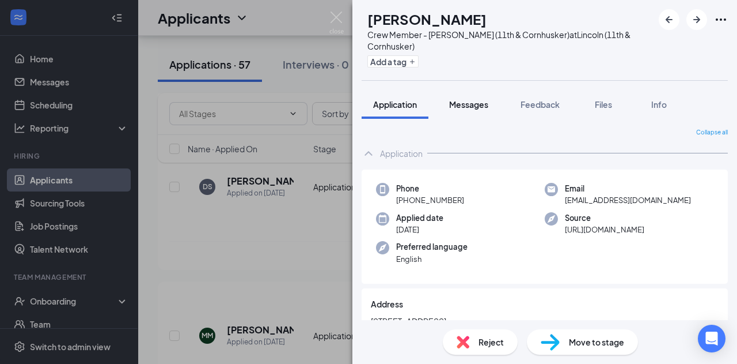
click at [475, 113] on button "Messages" at bounding box center [469, 104] width 62 height 29
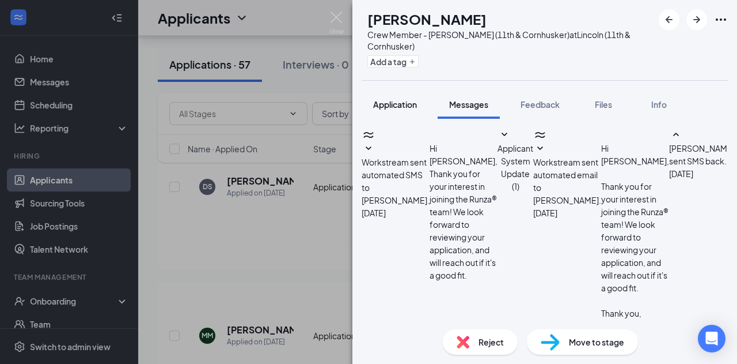
scroll to position [142, 0]
click at [406, 99] on div "Application" at bounding box center [395, 105] width 44 height 12
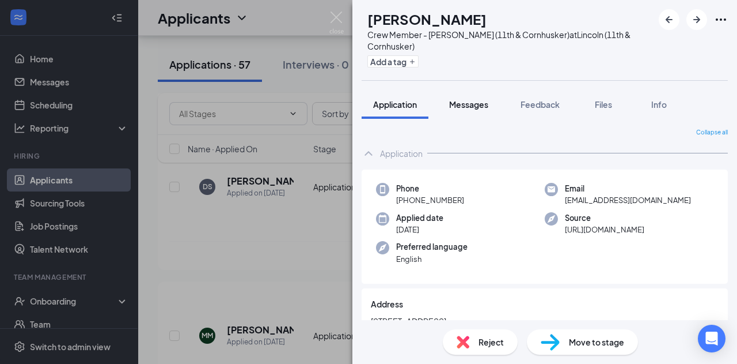
click at [474, 92] on button "Messages" at bounding box center [469, 104] width 62 height 29
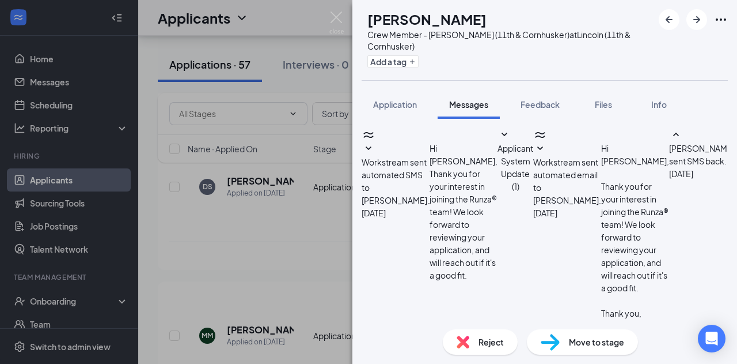
scroll to position [142, 0]
click at [413, 101] on span "Application" at bounding box center [395, 104] width 44 height 10
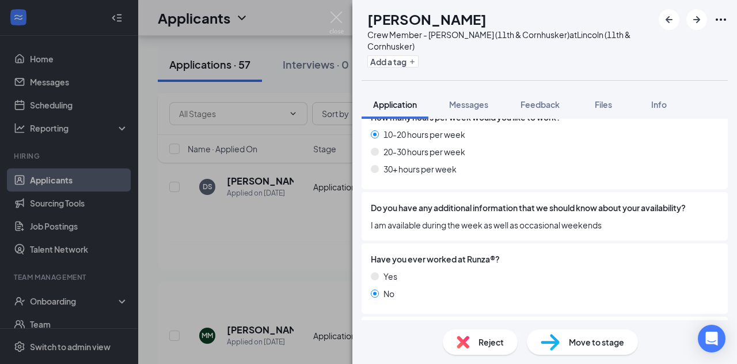
scroll to position [871, 0]
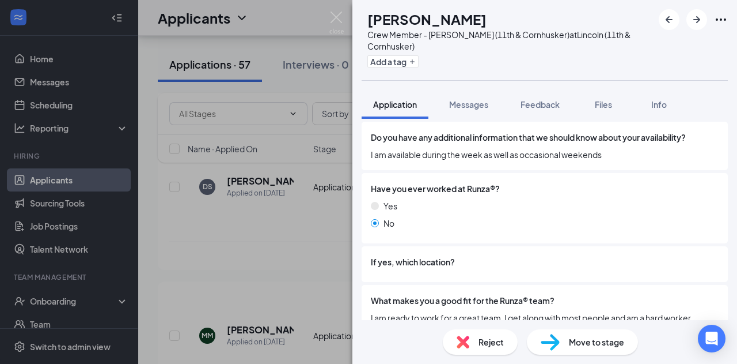
click at [289, 282] on div "NV [PERSON_NAME] Crew Member - Lincoln (11th & Cornhusker) at [GEOGRAPHIC_DATA]…" at bounding box center [368, 182] width 737 height 364
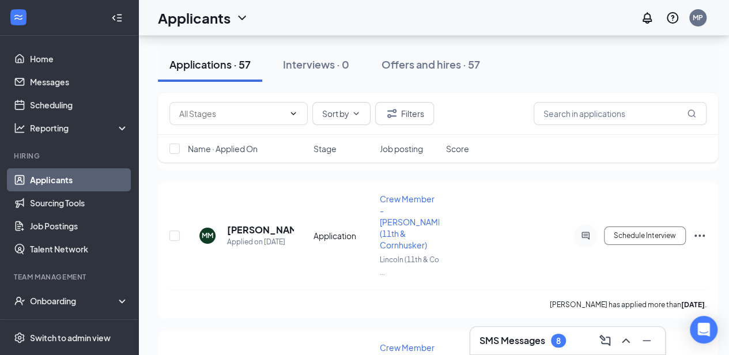
scroll to position [2123, 0]
click at [66, 81] on link "Messages" at bounding box center [79, 81] width 99 height 23
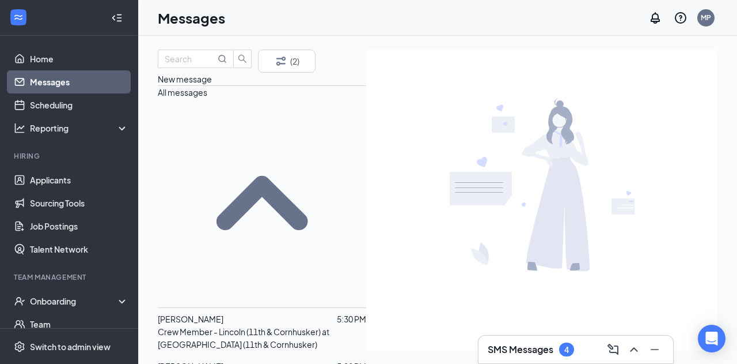
scroll to position [137, 0]
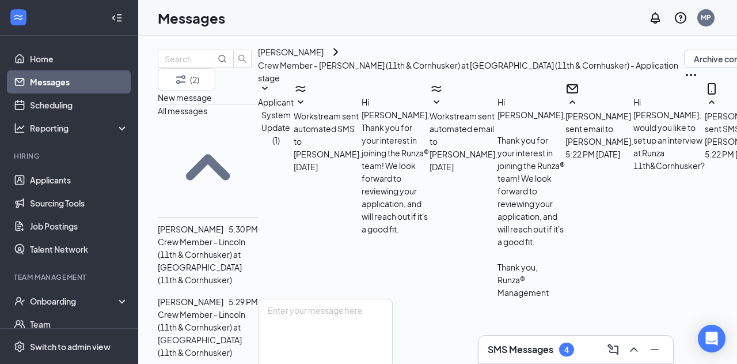
scroll to position [206, 0]
click at [393, 298] on textarea at bounding box center [325, 332] width 135 height 69
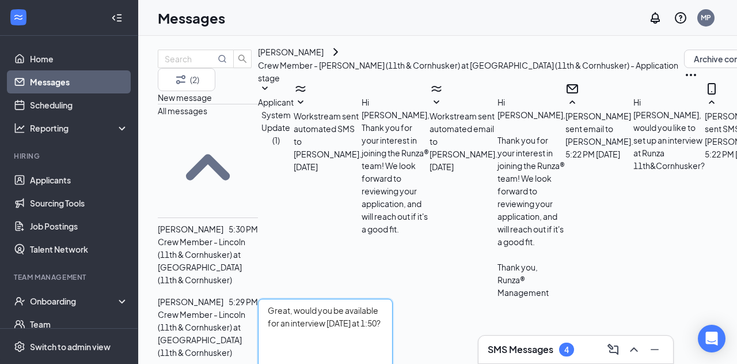
type textarea "Great, would you be available for an interview [DATE] at 1:50?"
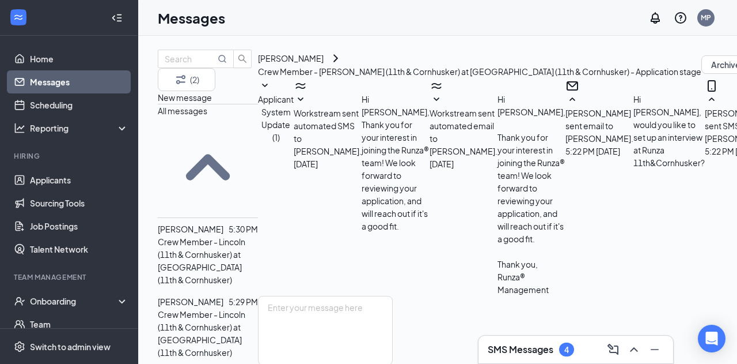
scroll to position [293, 0]
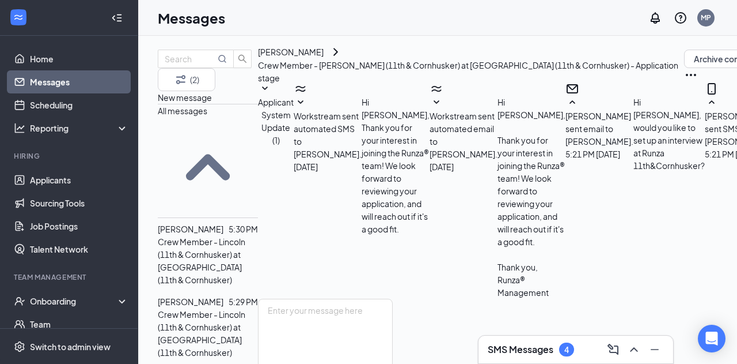
scroll to position [206, 0]
click at [350, 298] on textarea at bounding box center [325, 332] width 135 height 69
click at [729, 188] on div "(2) New message All messages [PERSON_NAME] 5:30 PM Crew Member - [GEOGRAPHIC_DA…" at bounding box center [540, 200] width 805 height 328
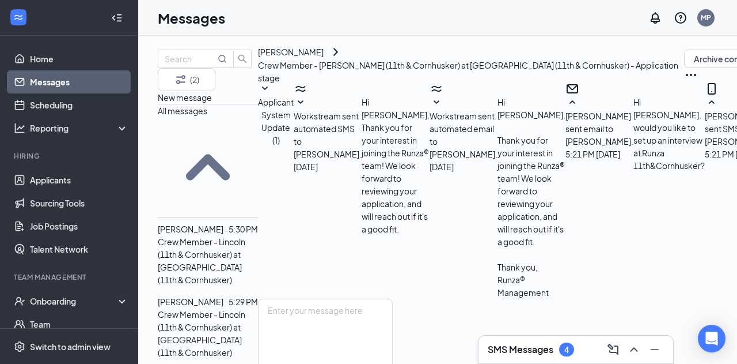
click at [55, 171] on link "Applicants" at bounding box center [79, 179] width 99 height 23
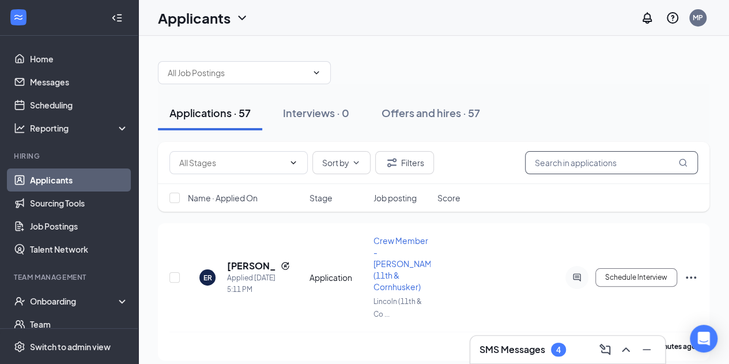
click at [555, 160] on input "text" at bounding box center [611, 162] width 173 height 23
type input "[PERSON_NAME]"
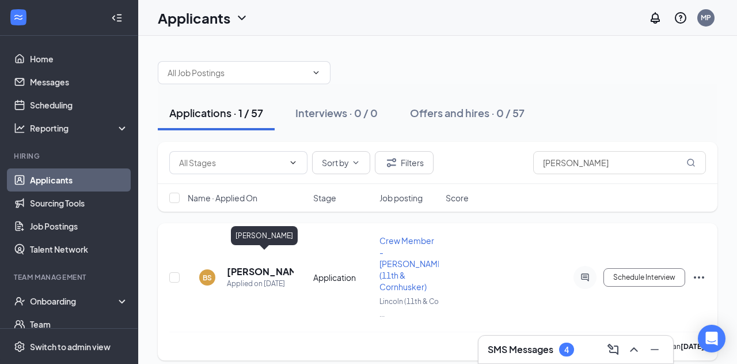
click at [247, 265] on h5 "[PERSON_NAME]" at bounding box center [260, 271] width 67 height 13
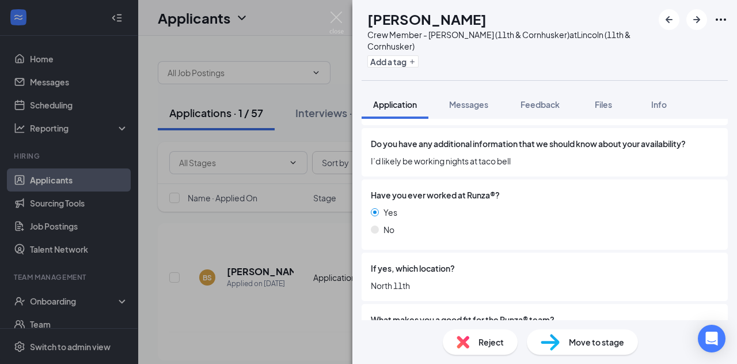
scroll to position [954, 0]
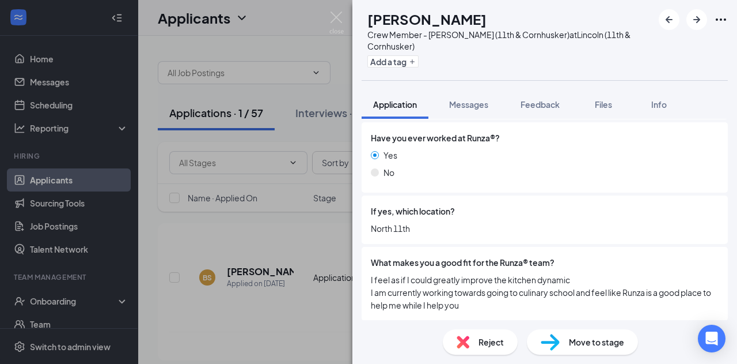
click at [210, 227] on div "BS [PERSON_NAME] Crew Member - [GEOGRAPHIC_DATA] (11th & Cornhusker) at [GEOGRA…" at bounding box center [368, 182] width 737 height 364
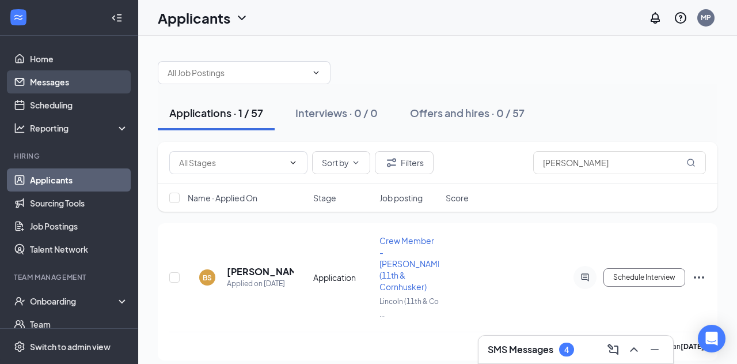
click at [55, 85] on link "Messages" at bounding box center [79, 81] width 99 height 23
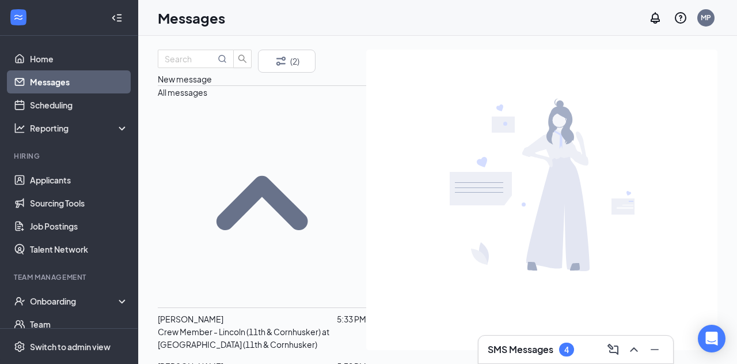
scroll to position [71, 0]
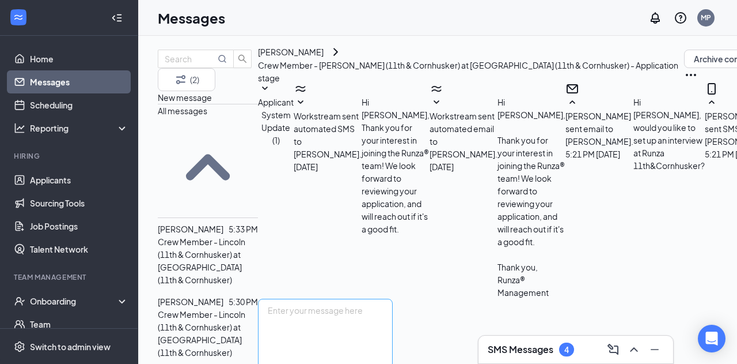
scroll to position [206, 0]
click at [393, 298] on textarea at bounding box center [325, 332] width 135 height 69
type textarea "Great, would you be available [DATE] at 2:00?"
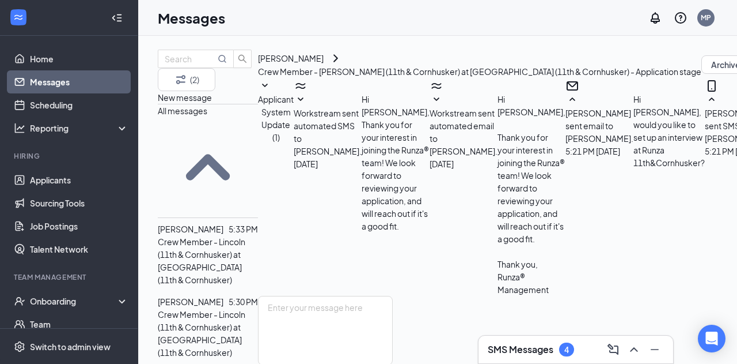
scroll to position [0, 0]
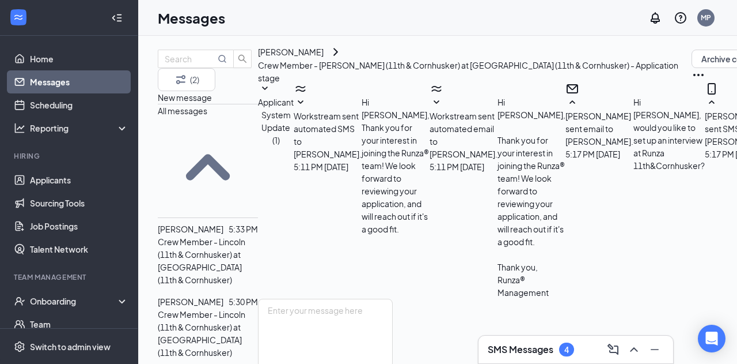
scroll to position [206, 0]
click at [393, 298] on textarea at bounding box center [325, 332] width 135 height 69
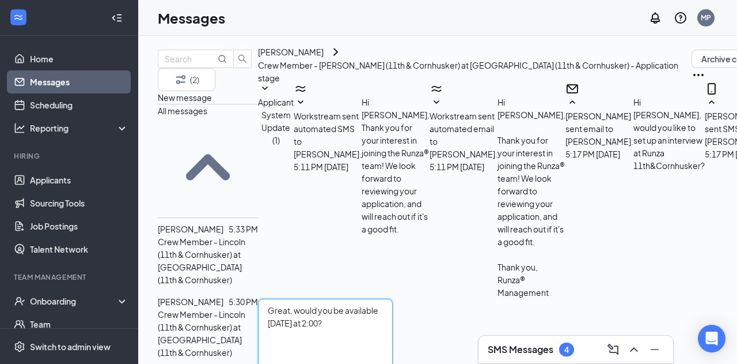
type textarea "Great, would you be available [DATE] at 2:00?"
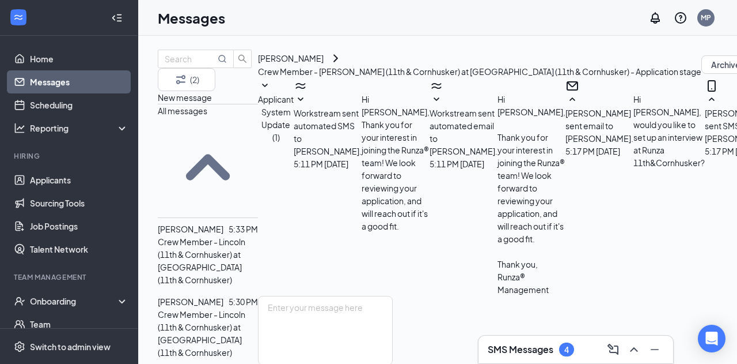
scroll to position [280, 0]
click at [55, 176] on link "Applicants" at bounding box center [79, 179] width 99 height 23
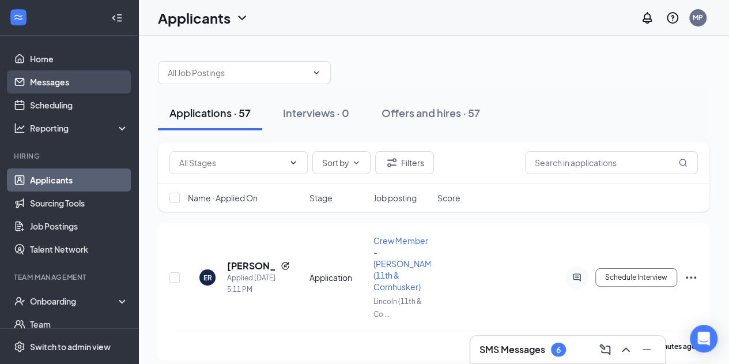
click at [38, 81] on link "Messages" at bounding box center [79, 81] width 99 height 23
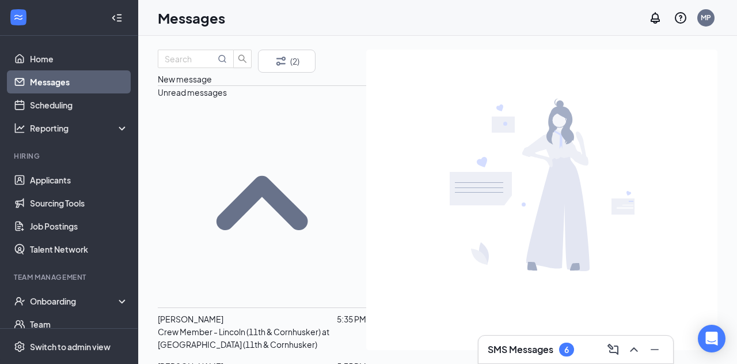
click at [233, 325] on p "Crew Member - Lincoln (11th & Cornhusker) at [GEOGRAPHIC_DATA] (11th & Cornhusk…" at bounding box center [262, 337] width 209 height 25
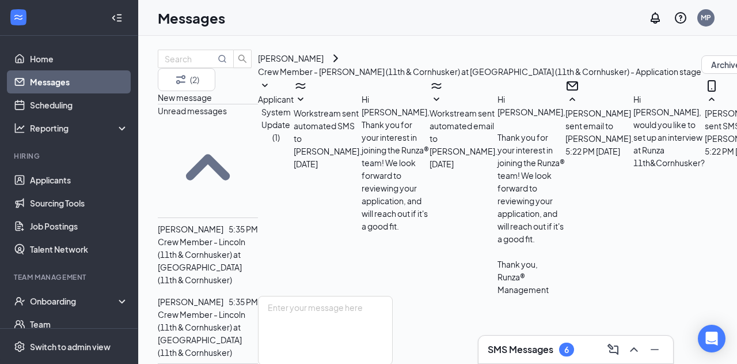
scroll to position [355, 0]
click at [393, 296] on div "Full text editor Email SMS Send" at bounding box center [325, 350] width 135 height 109
click at [393, 296] on textarea at bounding box center [325, 330] width 135 height 69
type textarea "Alright, we'll see you then"
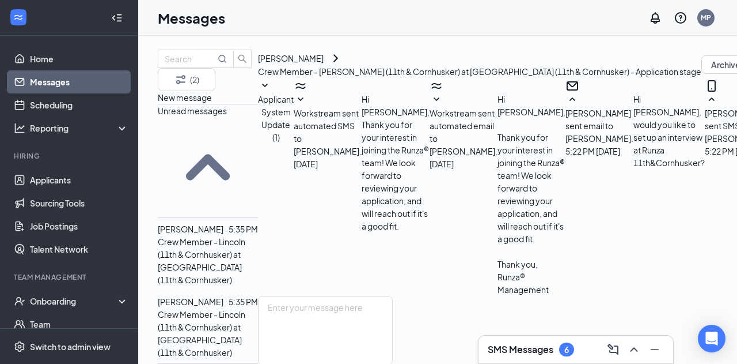
scroll to position [429, 0]
click at [202, 218] on div "[PERSON_NAME] 5:35 PM Crew Member - [GEOGRAPHIC_DATA] (11th & Cornhusker) at [G…" at bounding box center [208, 254] width 100 height 73
click at [234, 308] on p "Crew Member - Lincoln (11th & Cornhusker) at [GEOGRAPHIC_DATA] (11th & Cornhusk…" at bounding box center [208, 333] width 100 height 51
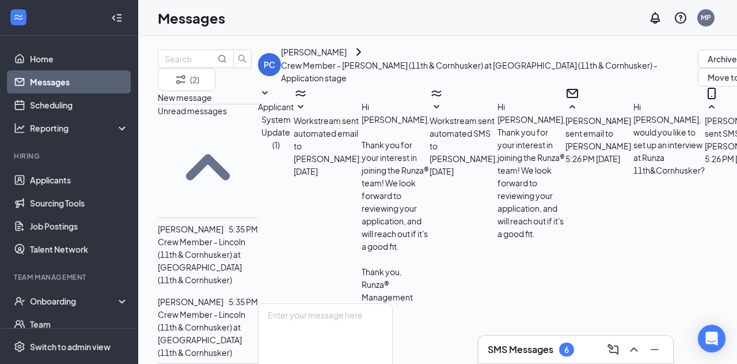
scroll to position [206, 0]
